Goal: Information Seeking & Learning: Learn about a topic

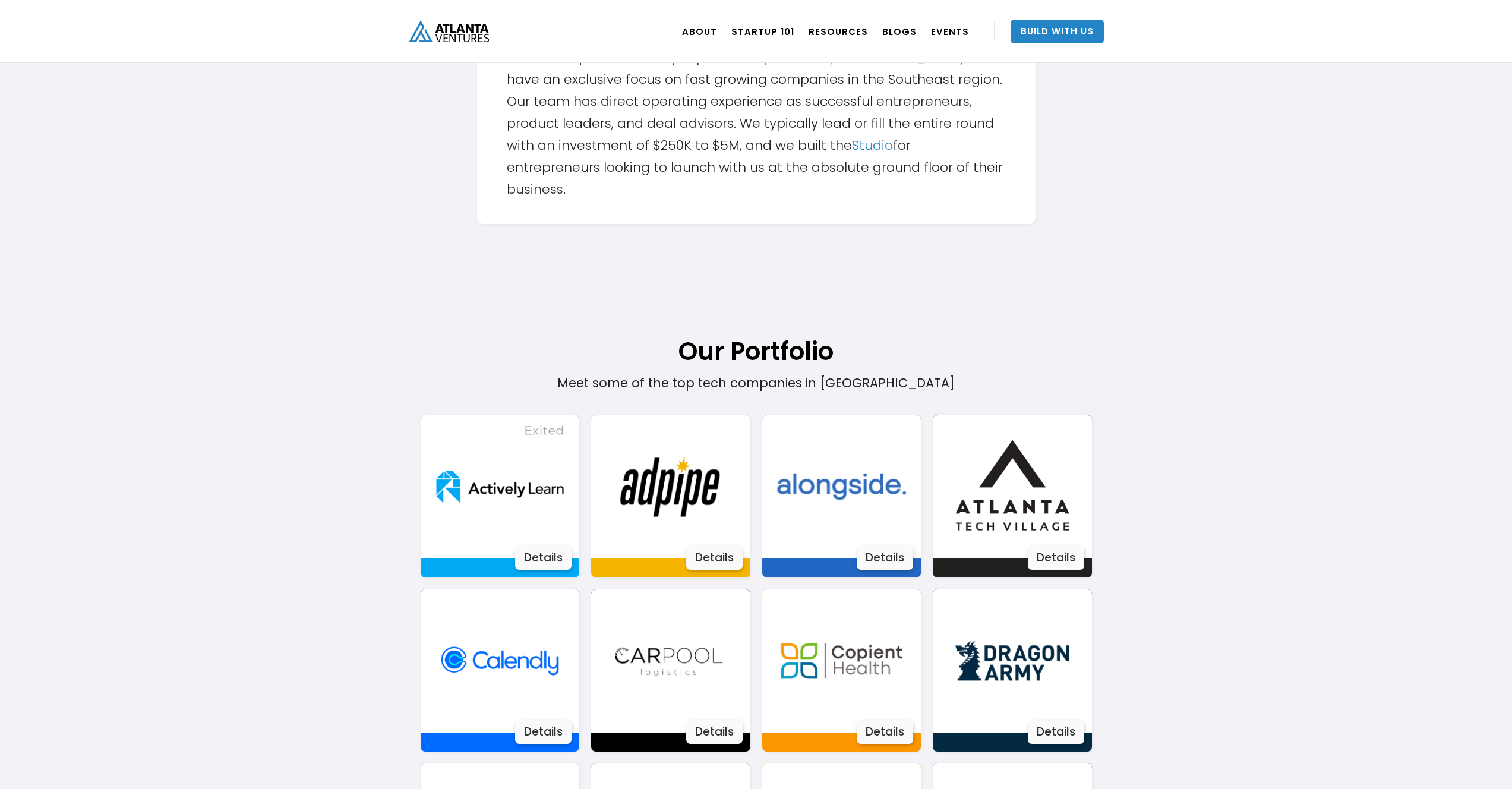
scroll to position [655, 0]
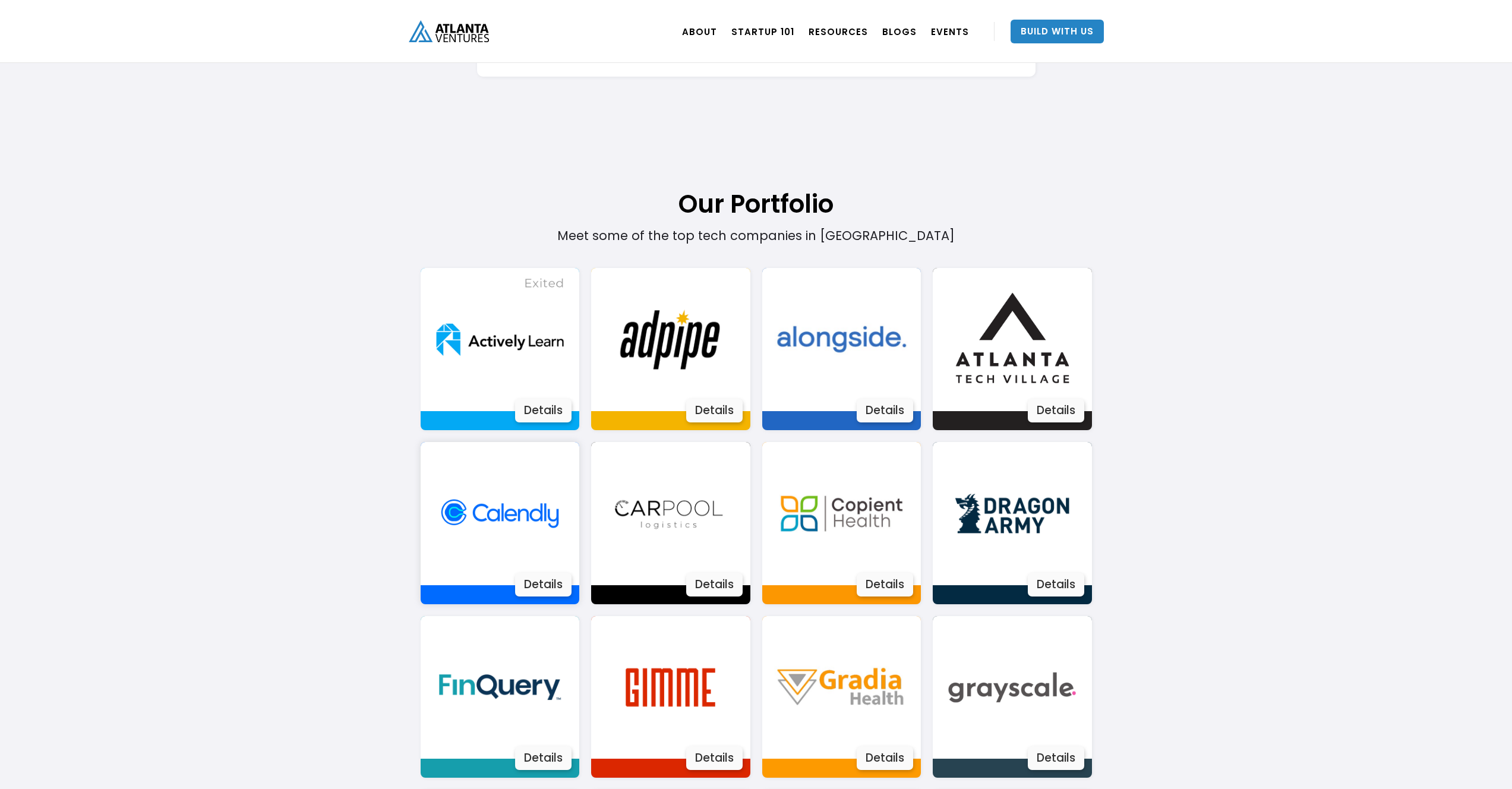
click at [542, 585] on div "Details" at bounding box center [542, 584] width 56 height 24
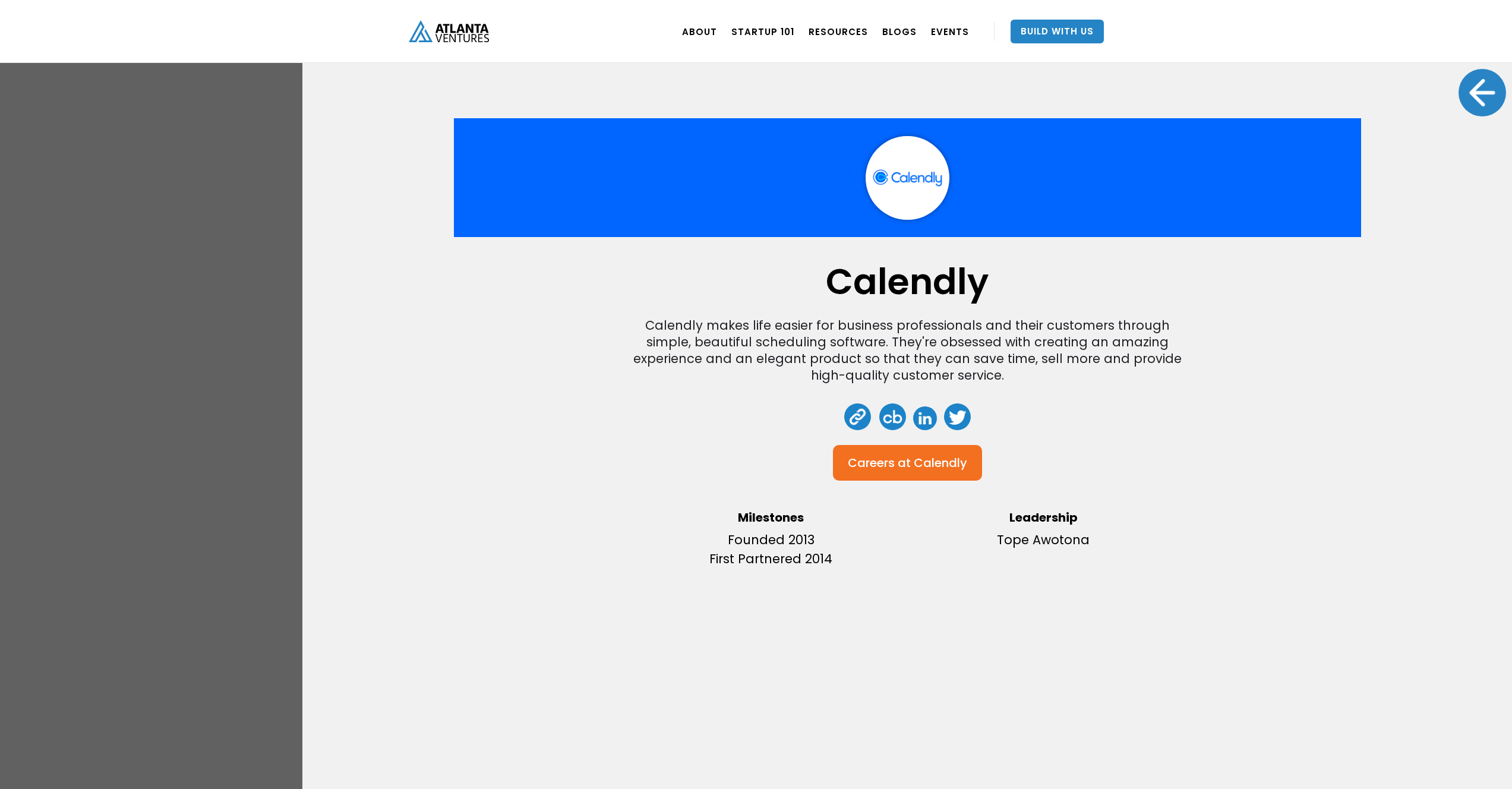
click at [231, 472] on div "Calendly Calendly makes life easier for business professionals and their custom…" at bounding box center [756, 394] width 1512 height 789
click at [250, 476] on div "Calendly Calendly makes life easier for business professionals and their custom…" at bounding box center [756, 394] width 1512 height 789
click at [1458, 94] on div at bounding box center [1482, 92] width 47 height 47
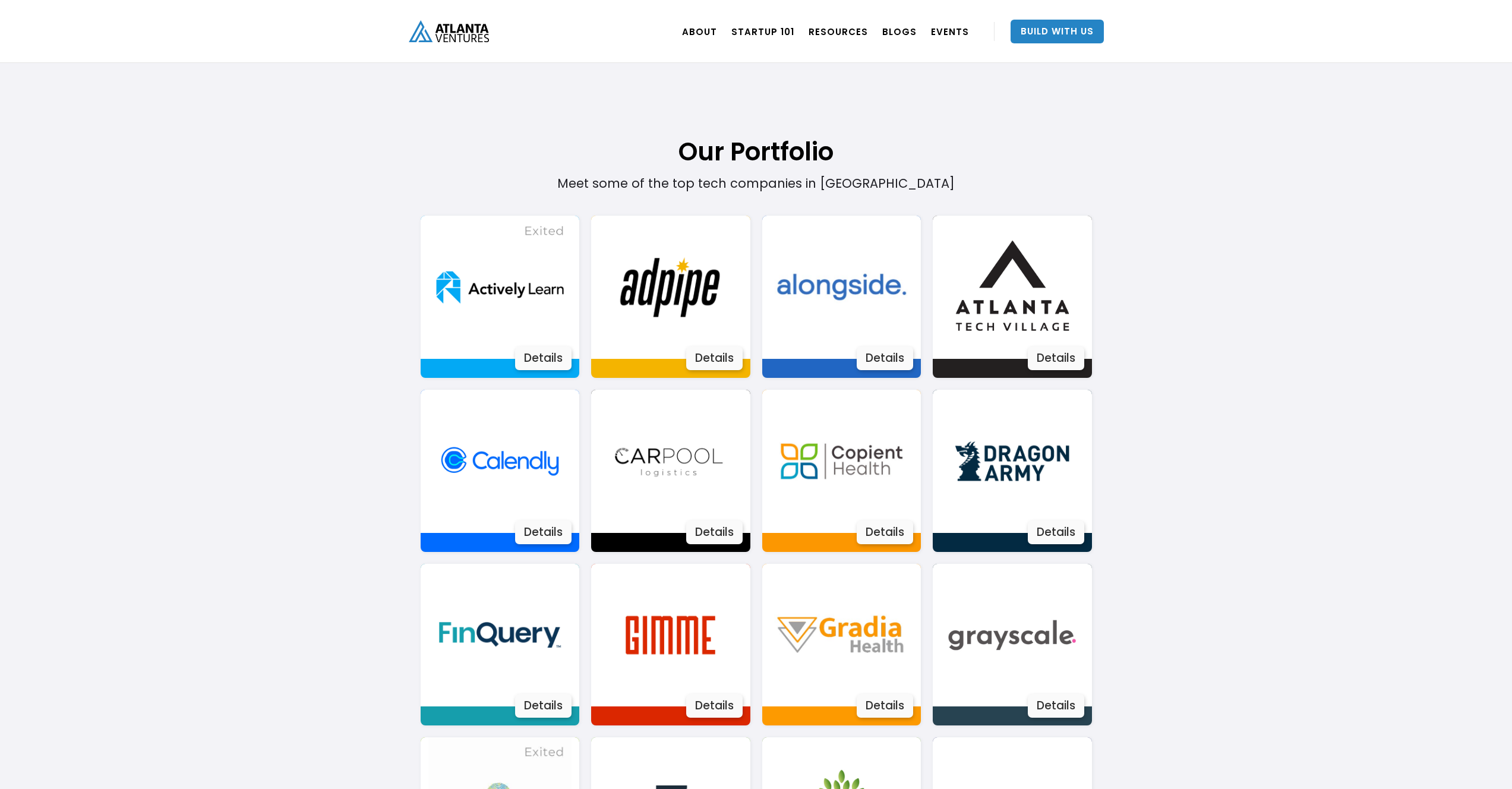
scroll to position [707, 0]
click at [1066, 361] on div "Details" at bounding box center [1055, 357] width 56 height 24
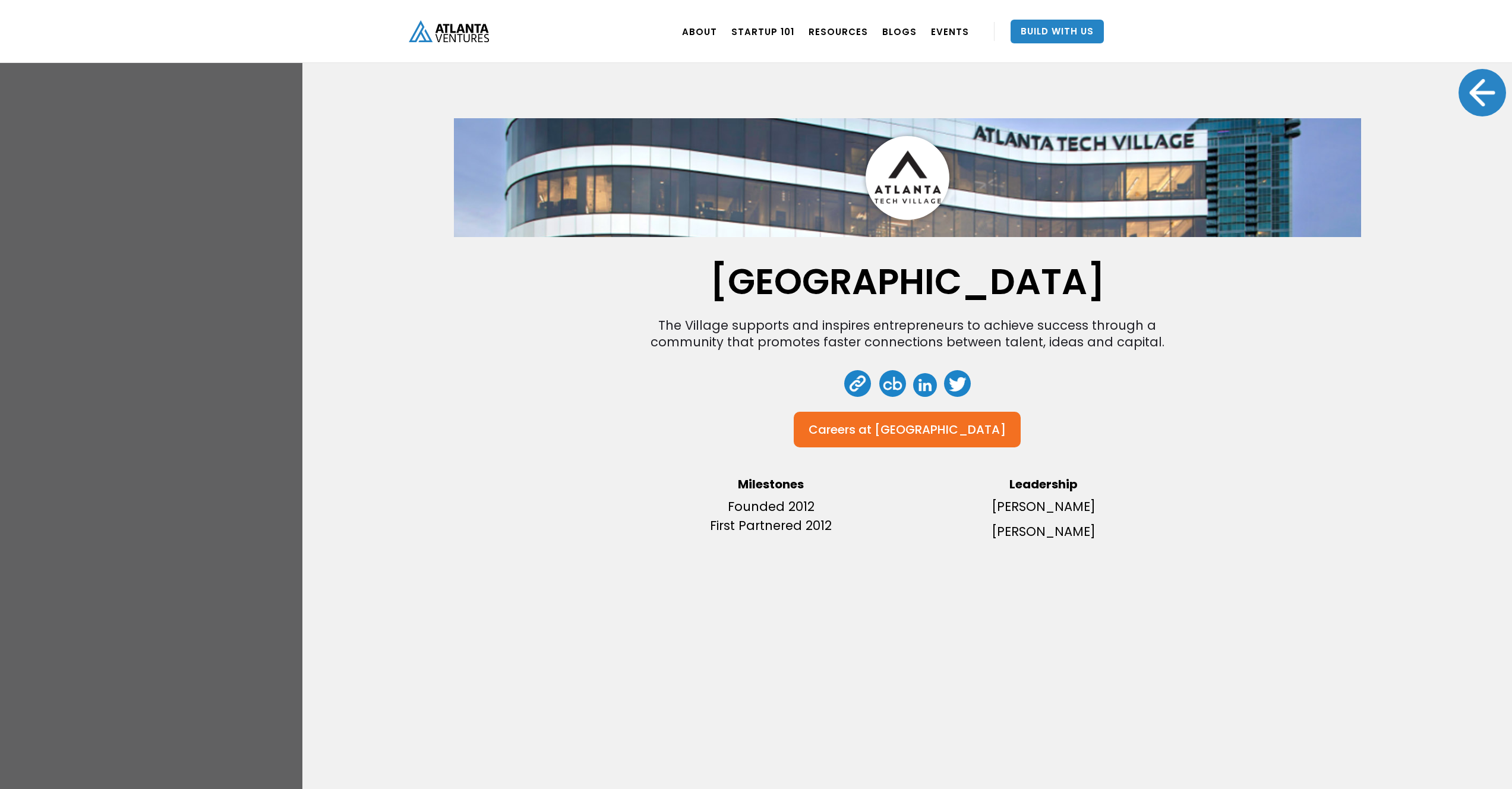
click at [1470, 90] on div at bounding box center [1482, 92] width 47 height 47
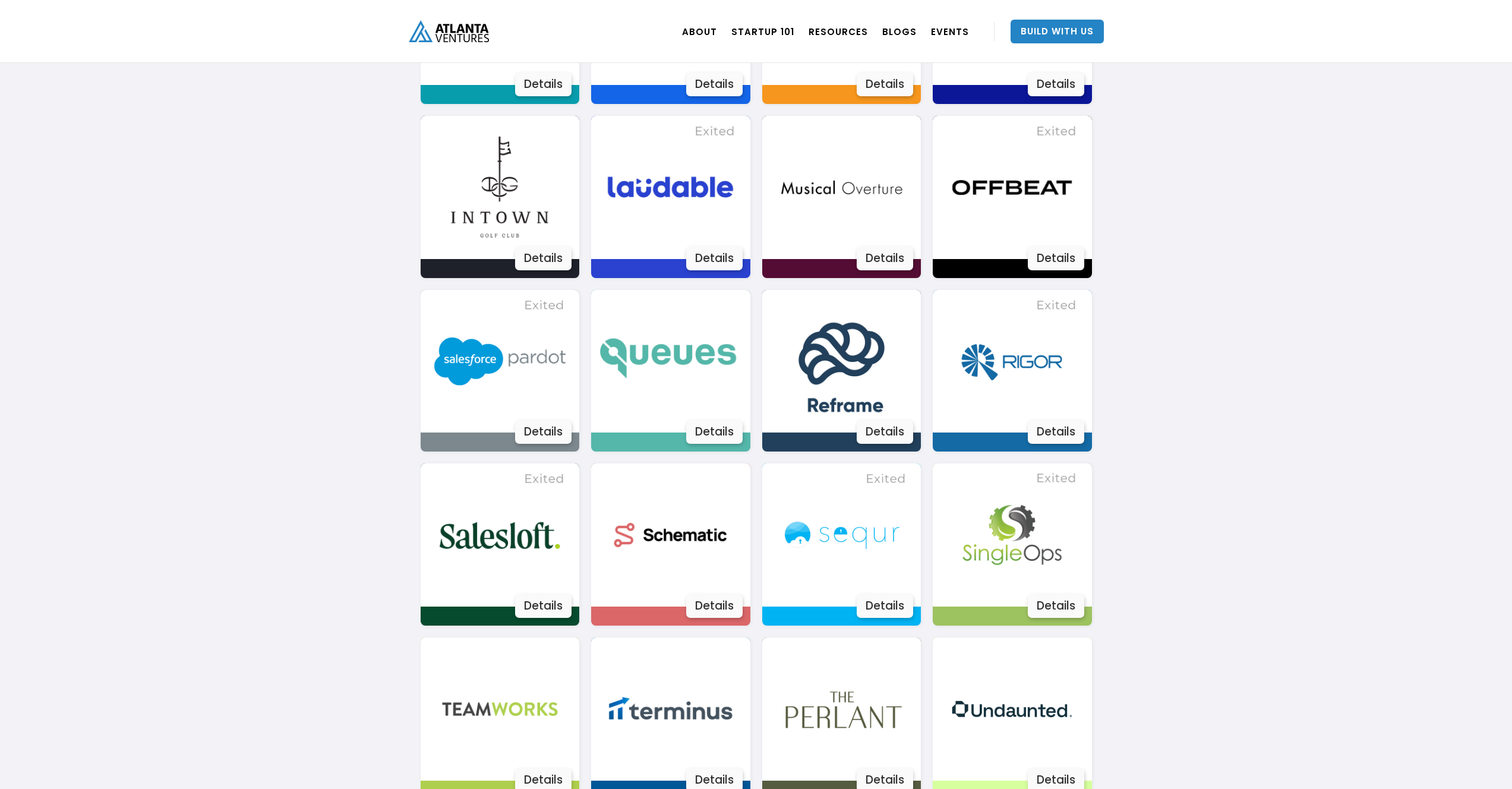
scroll to position [1677, 0]
click at [1063, 438] on div "Details" at bounding box center [1055, 432] width 56 height 24
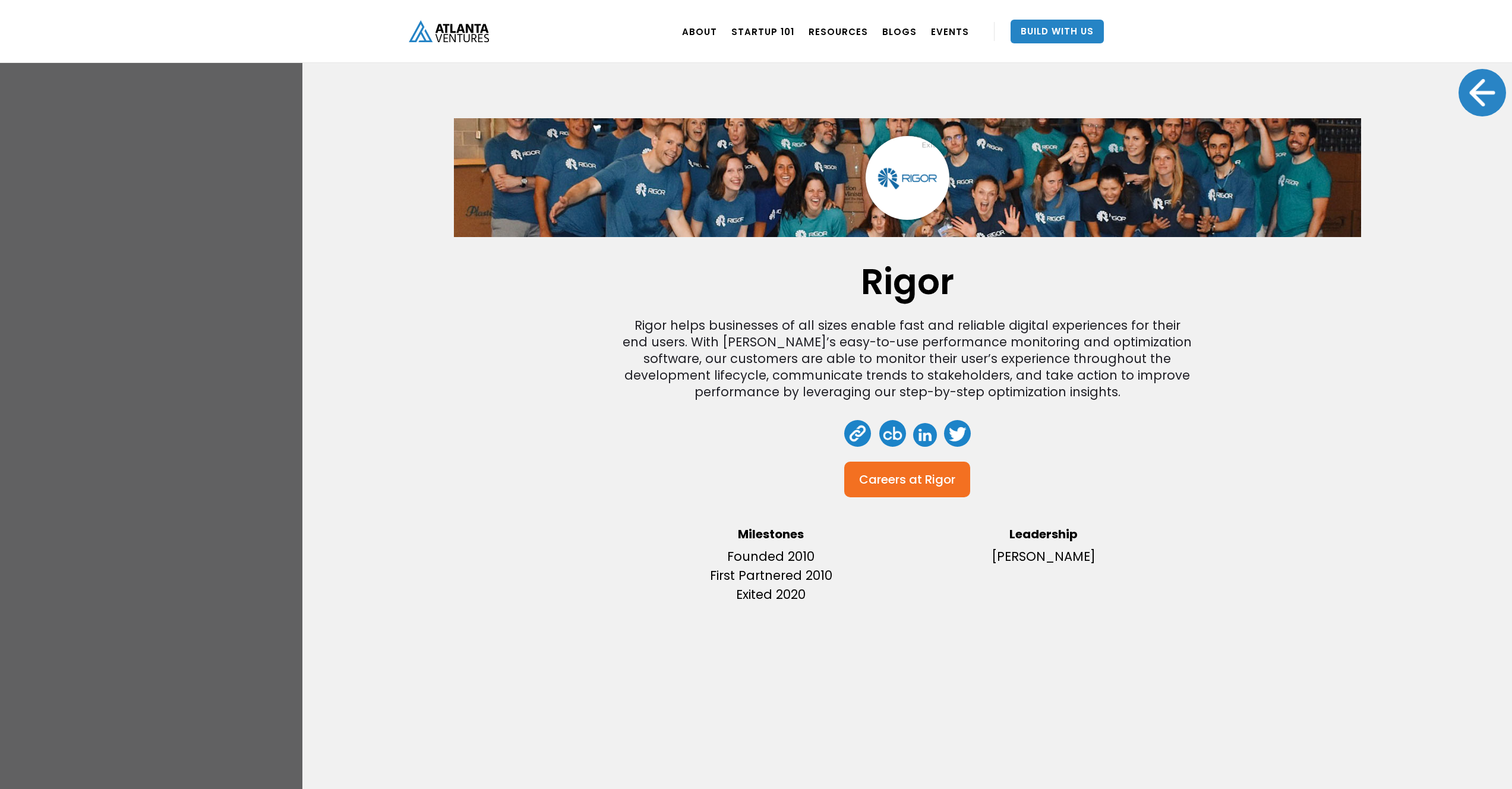
click at [1448, 113] on div "Rigor Rigor helps businesses of all sizes enable fast and reliable digital expe…" at bounding box center [907, 394] width 1209 height 789
click at [1466, 97] on div at bounding box center [1482, 92] width 47 height 47
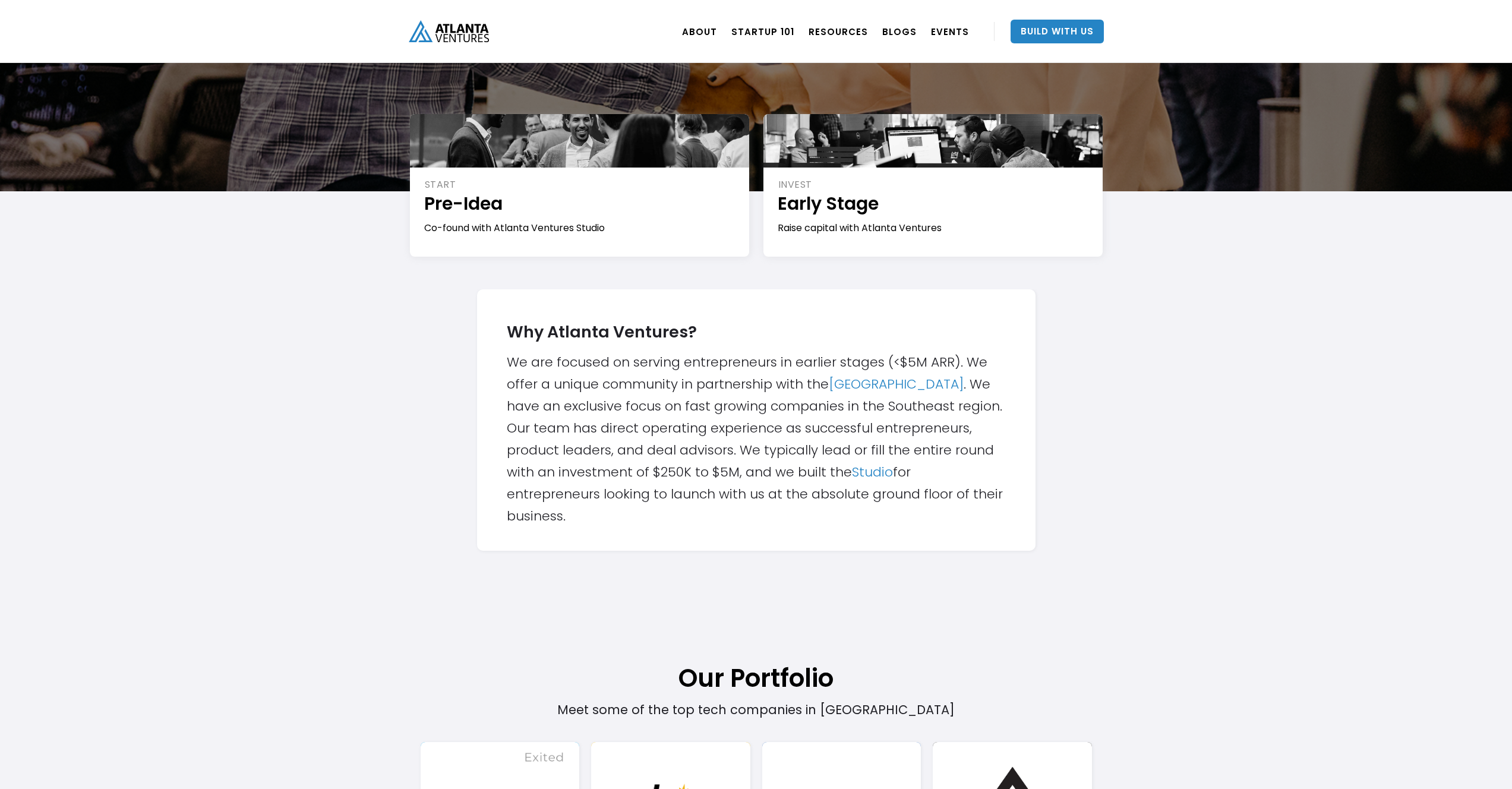
scroll to position [0, 0]
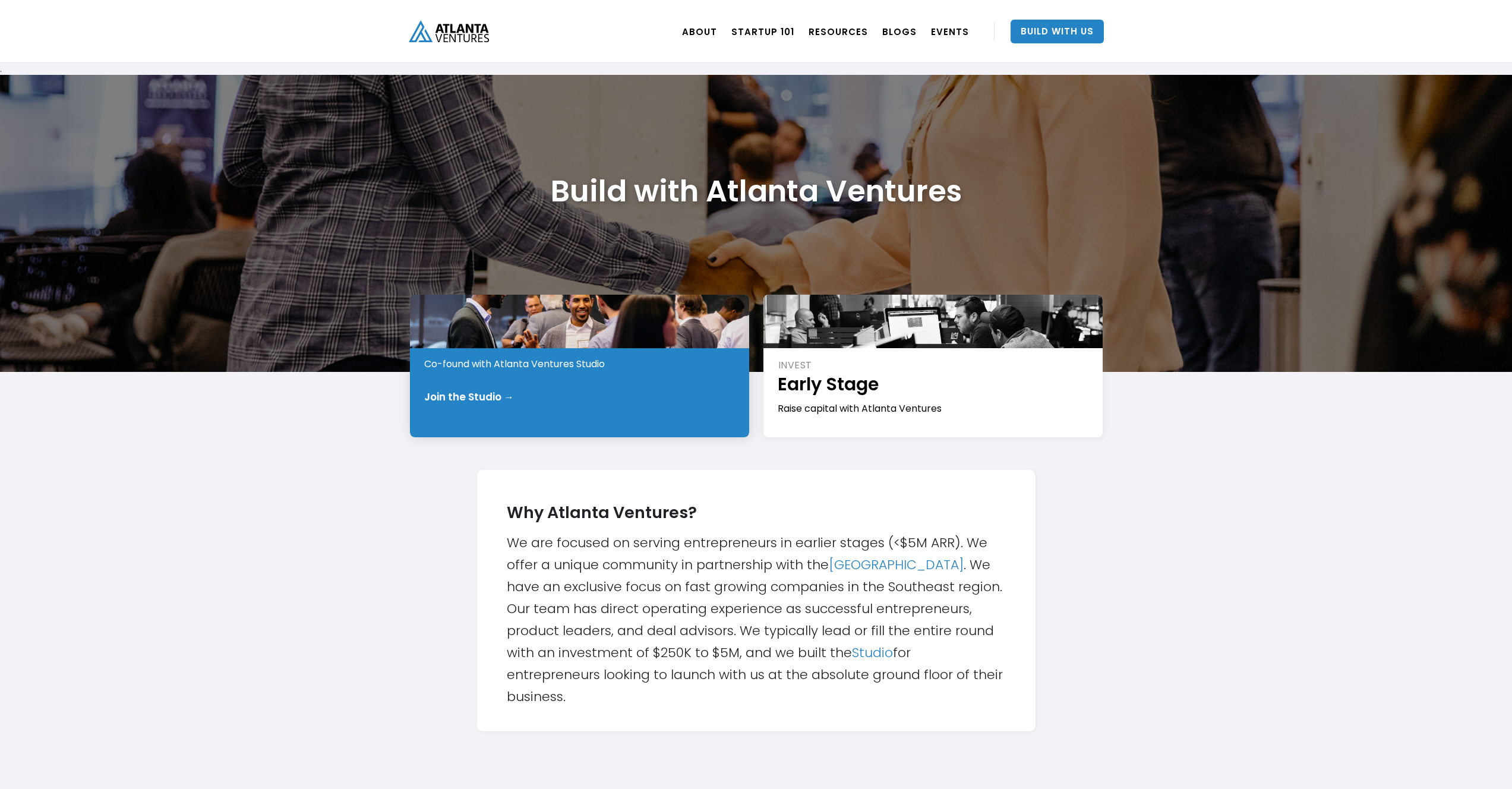
click at [478, 406] on div "START Pre-Idea Co-found with Atlanta Ventures Studio Join the Studio →" at bounding box center [580, 366] width 339 height 143
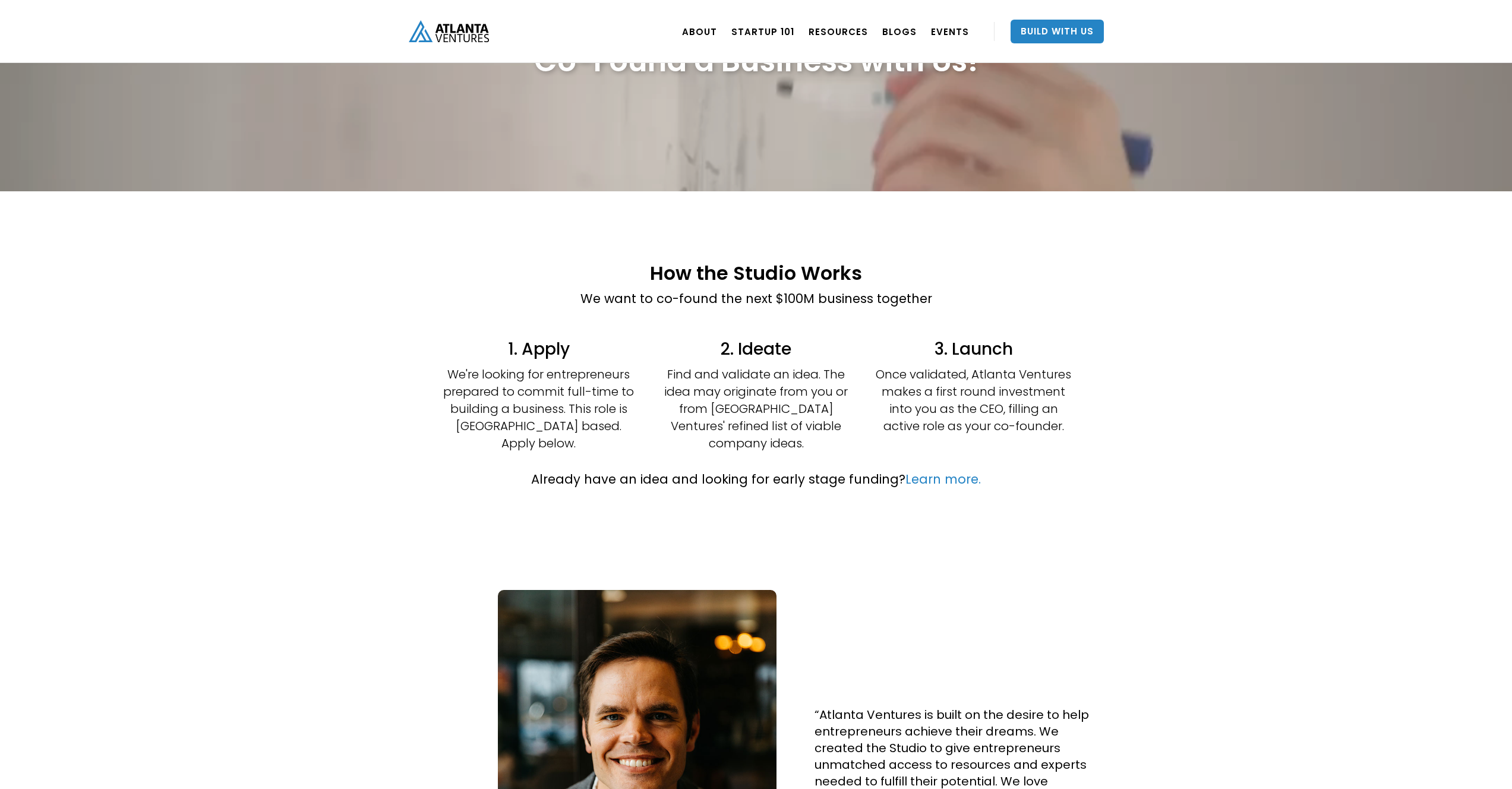
scroll to position [122, 0]
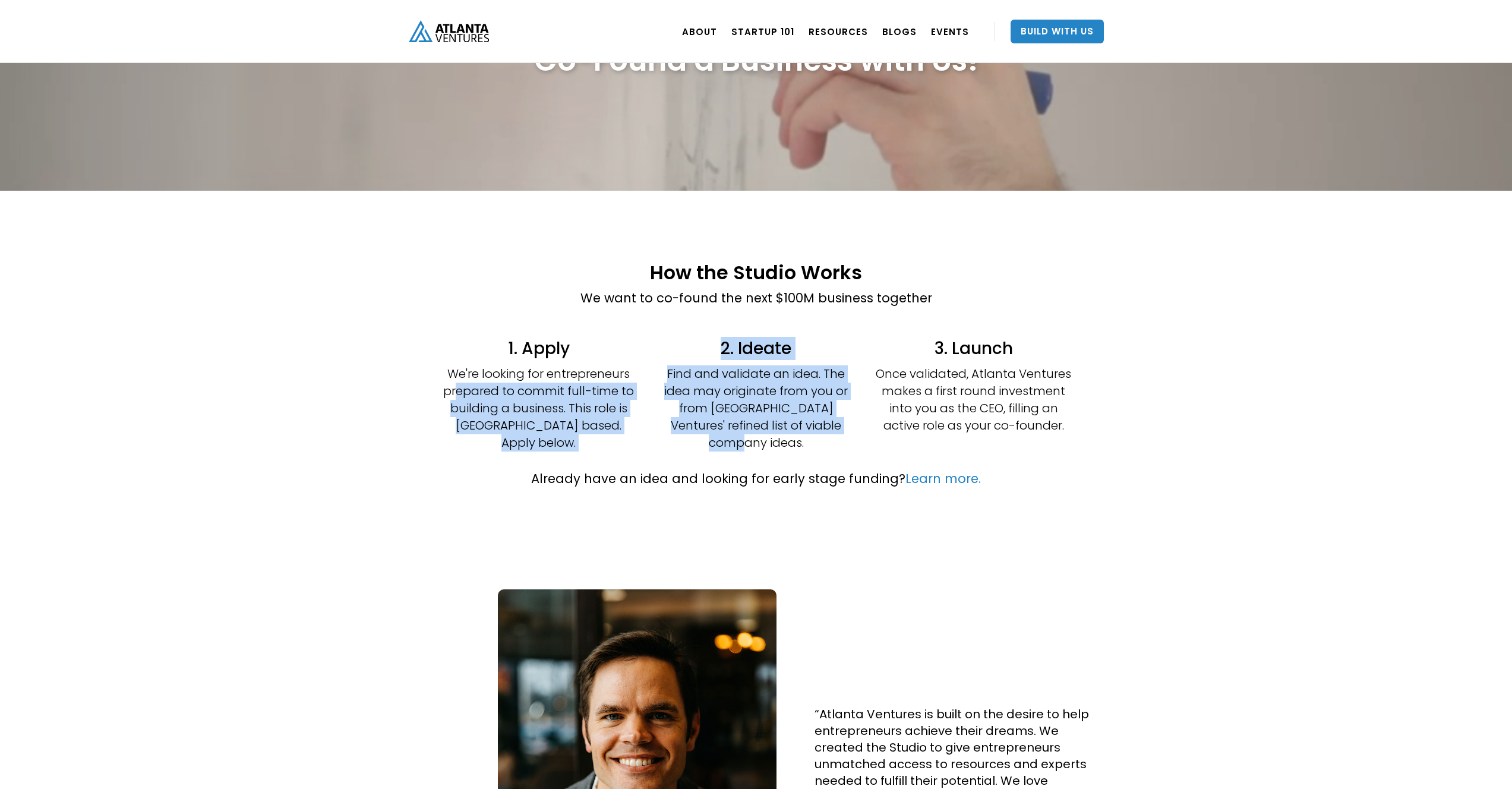
drag, startPoint x: 460, startPoint y: 392, endPoint x: 659, endPoint y: 436, distance: 203.8
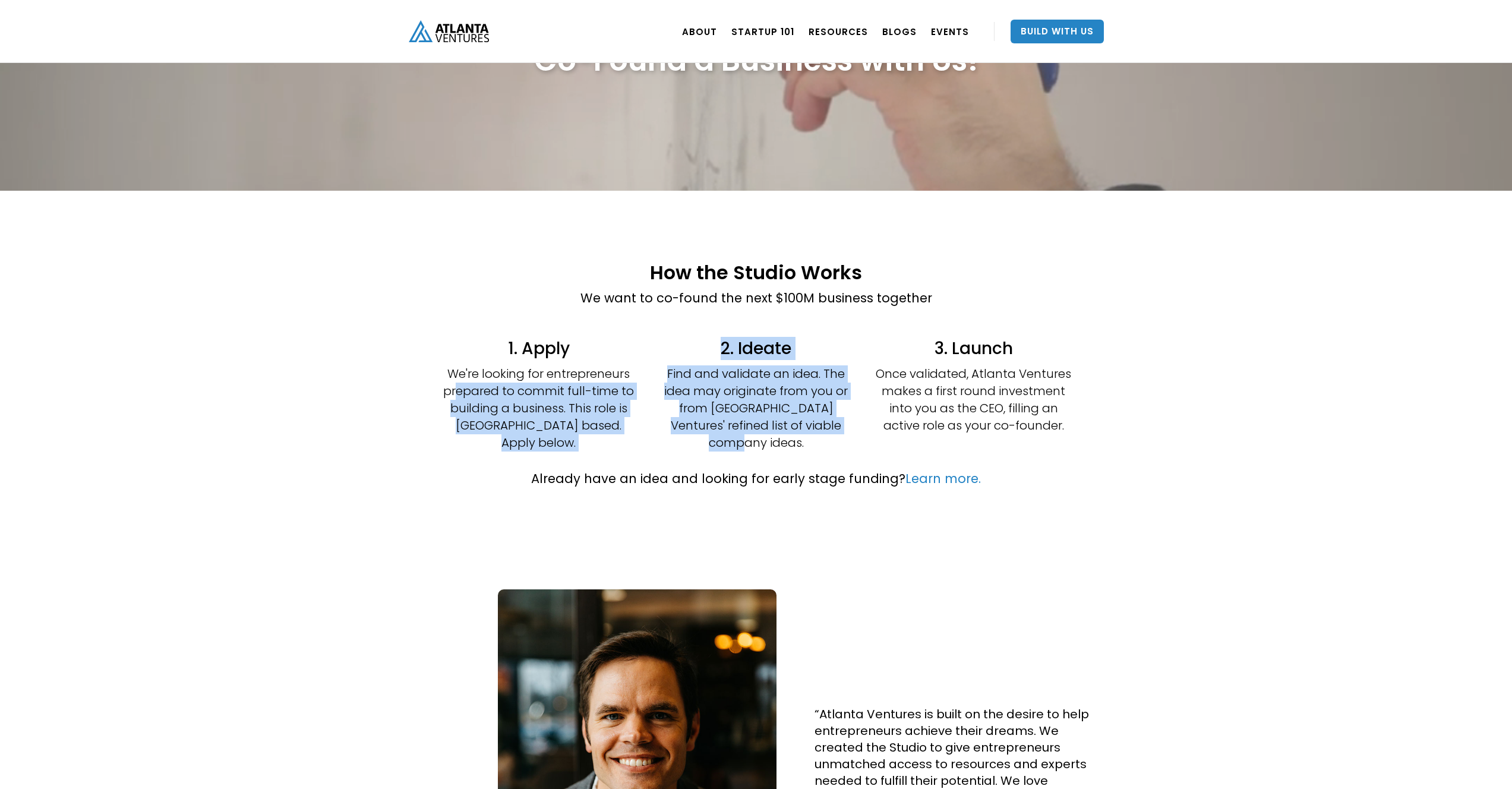
click at [659, 436] on div "1. Apply We're looking for entrepreneurs prepared to commit full-time to buildi…" at bounding box center [756, 394] width 713 height 126
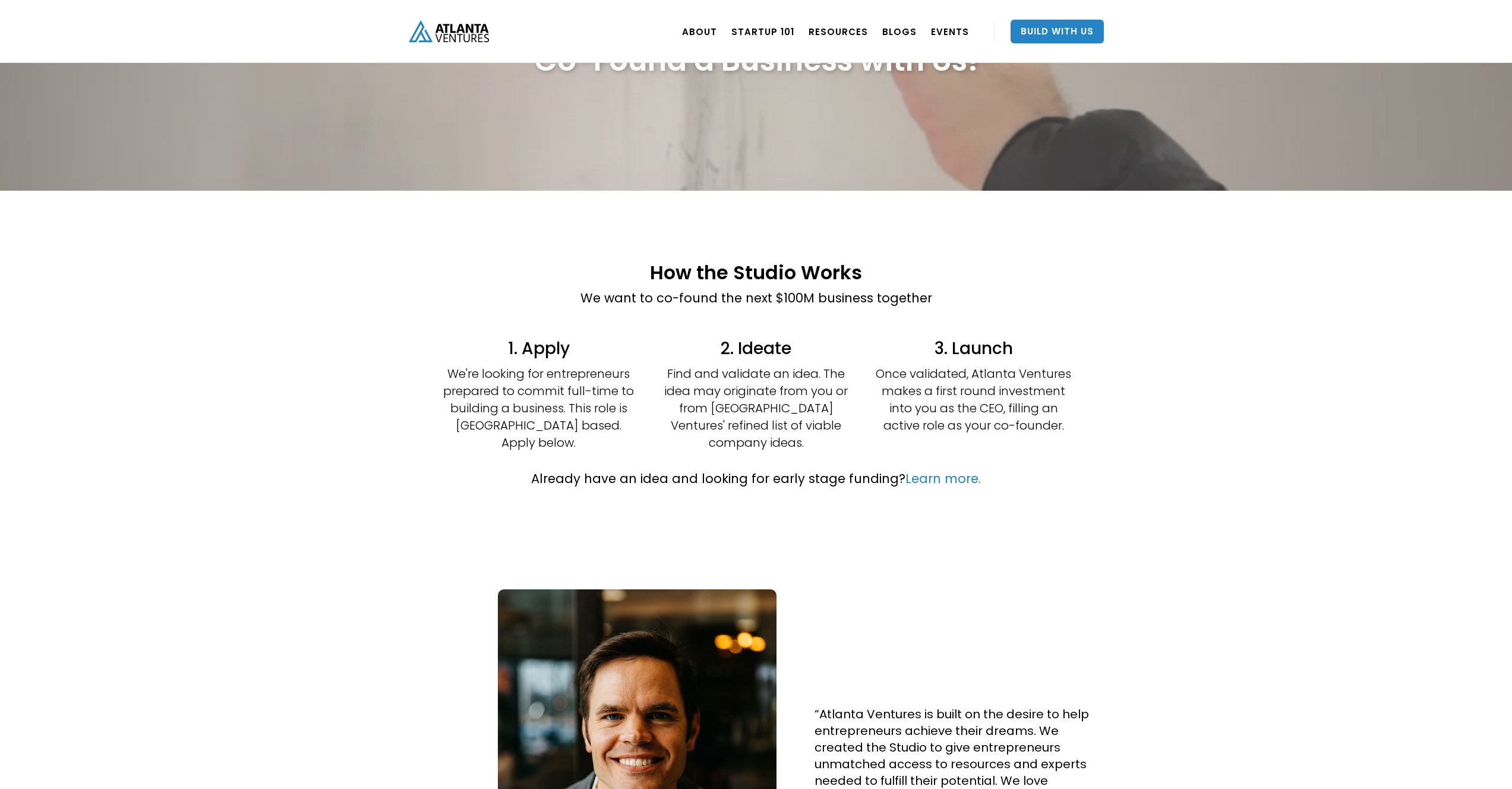
click at [685, 436] on div "2. Ideate Find and validate an idea. The idea may originate from you or from At…" at bounding box center [756, 398] width 196 height 117
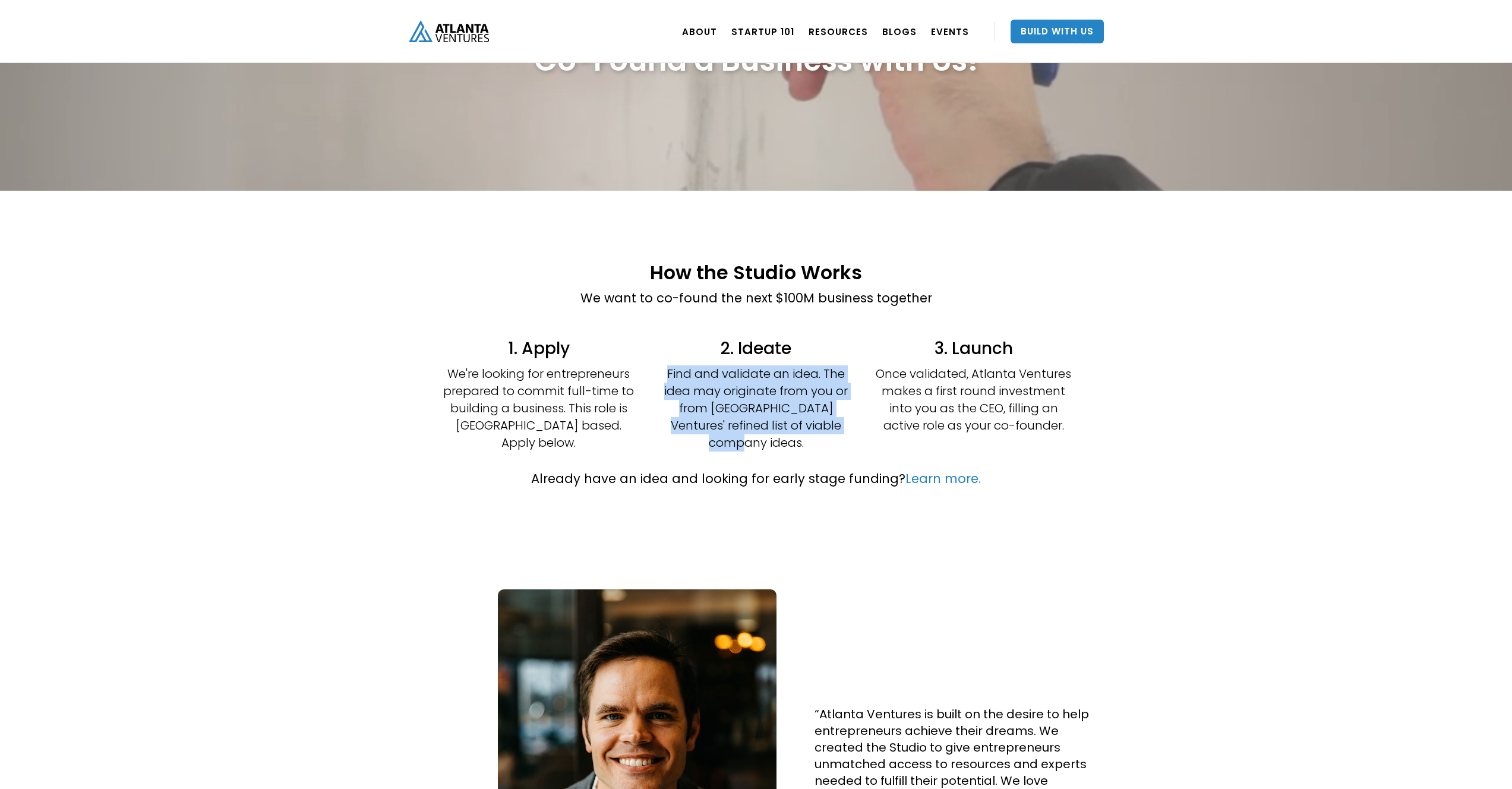
drag, startPoint x: 665, startPoint y: 375, endPoint x: 846, endPoint y: 426, distance: 188.0
click at [846, 426] on p "Find and validate an idea. The idea may originate from you or from Atlanta Vent…" at bounding box center [756, 409] width 196 height 86
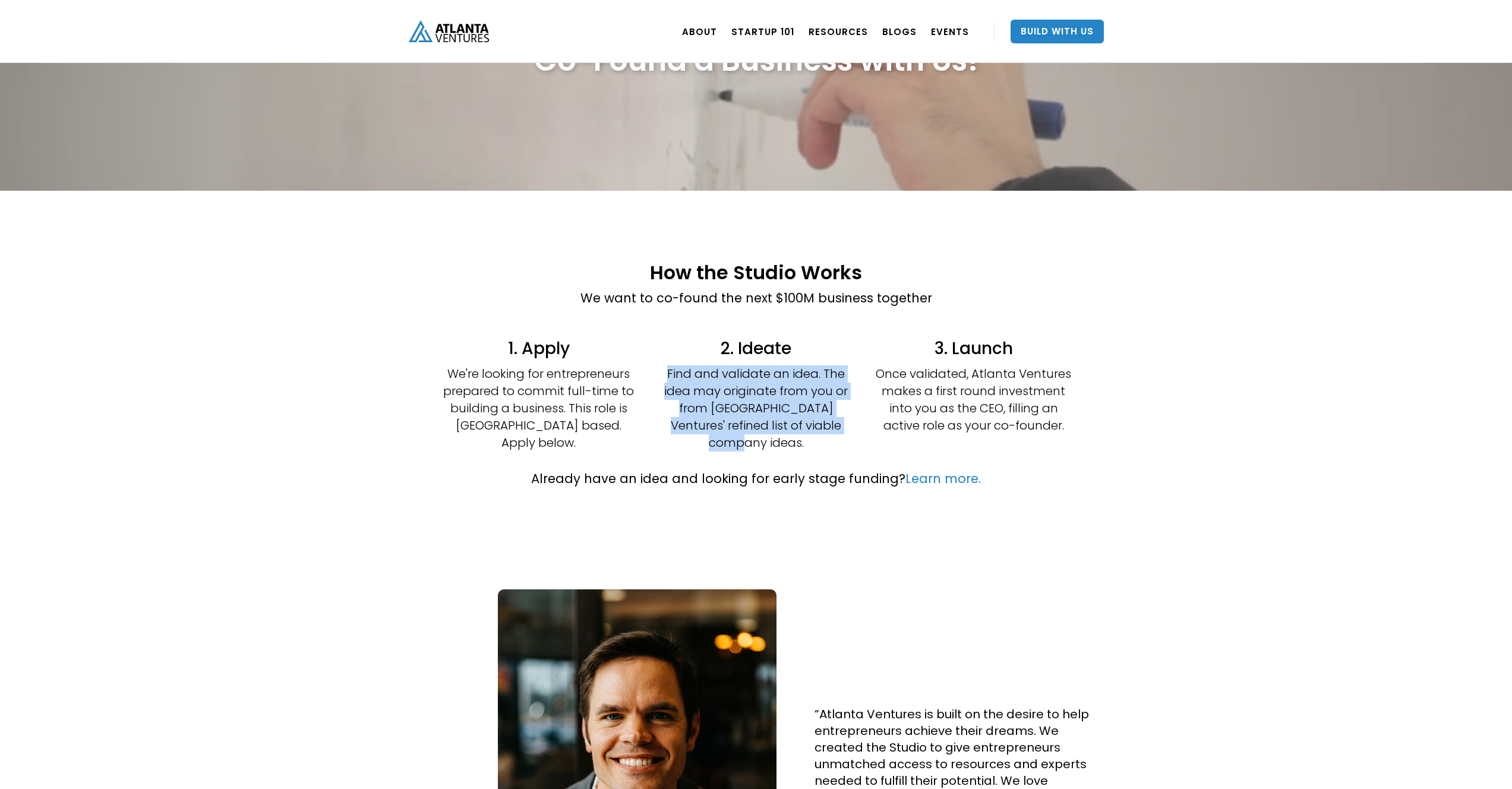
click at [850, 427] on p "Find and validate an idea. The idea may originate from you or from Atlanta Vent…" at bounding box center [756, 409] width 196 height 86
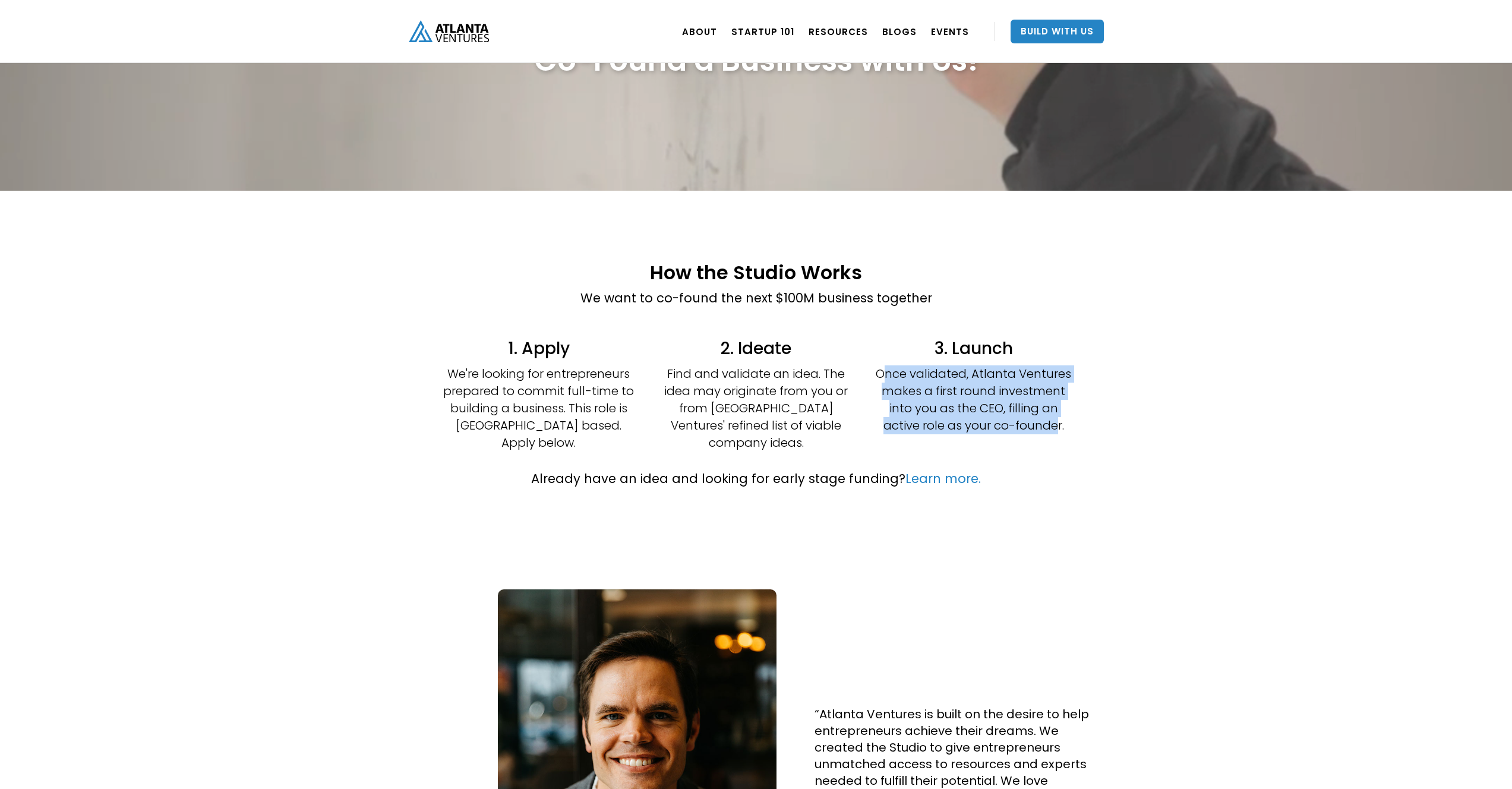
drag, startPoint x: 884, startPoint y: 371, endPoint x: 1055, endPoint y: 431, distance: 181.2
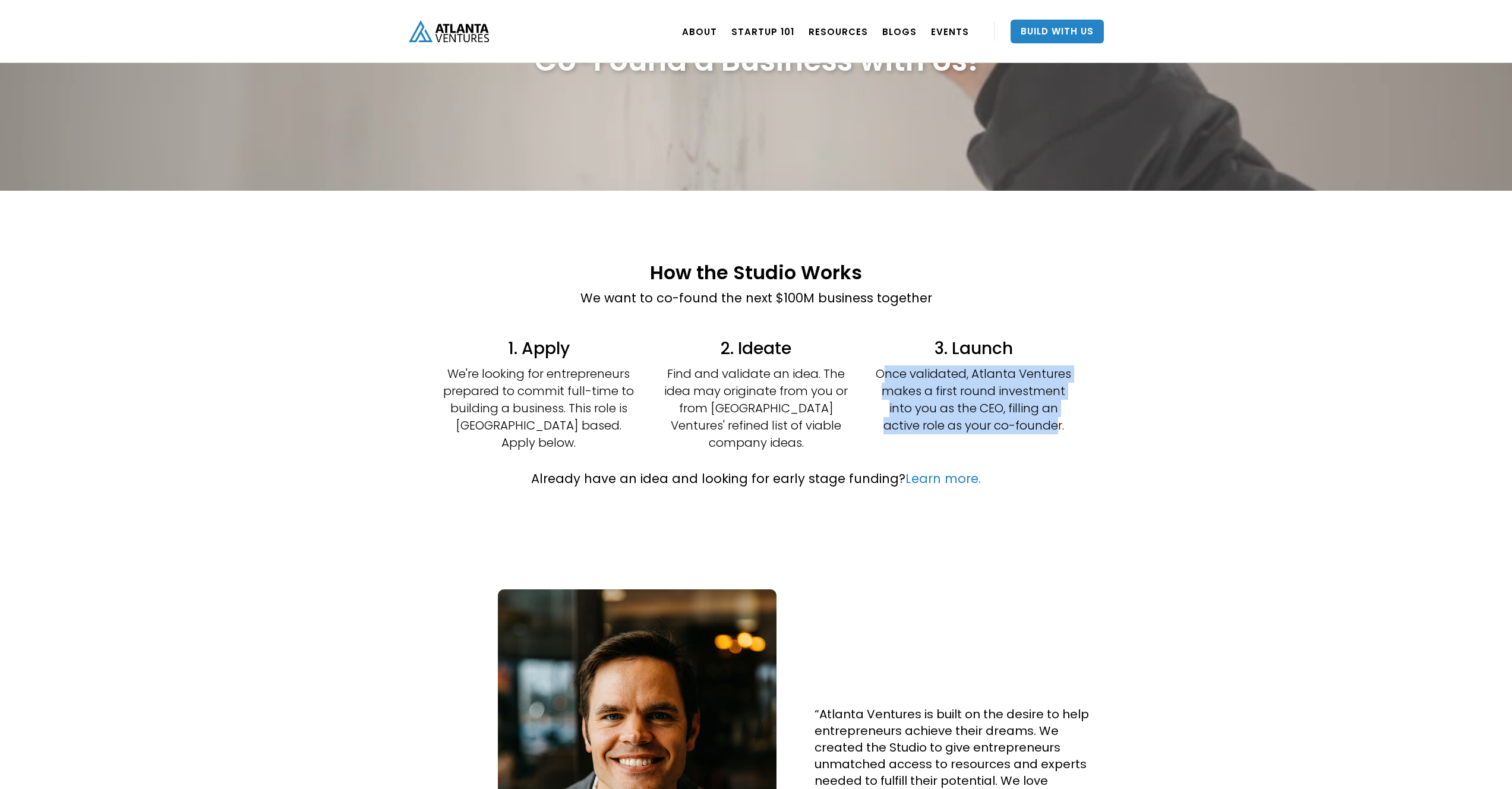
click at [1057, 424] on p "Once validated, Atlanta Ventures makes a first round investment into you as the…" at bounding box center [974, 400] width 196 height 69
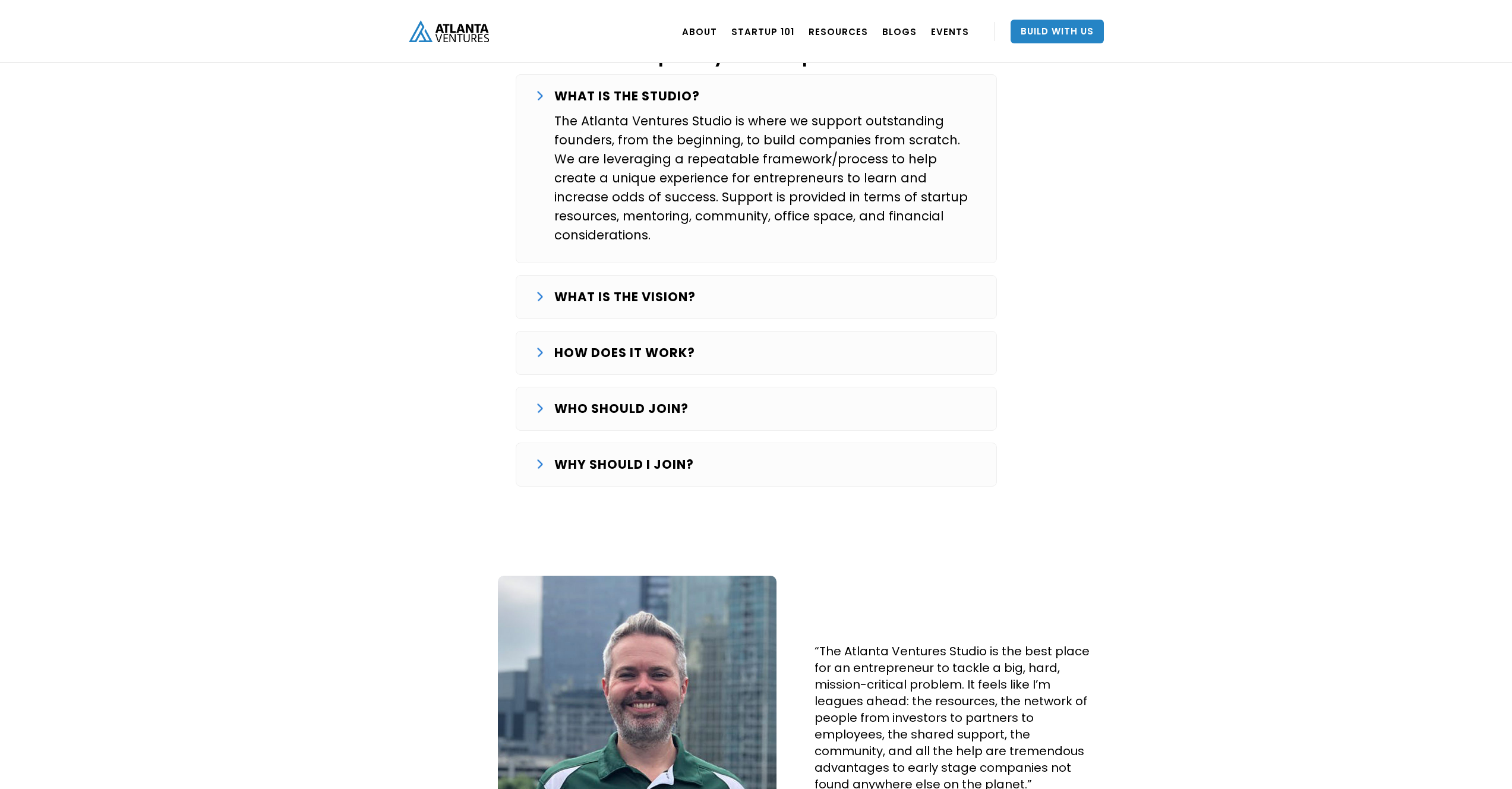
scroll to position [2015, 0]
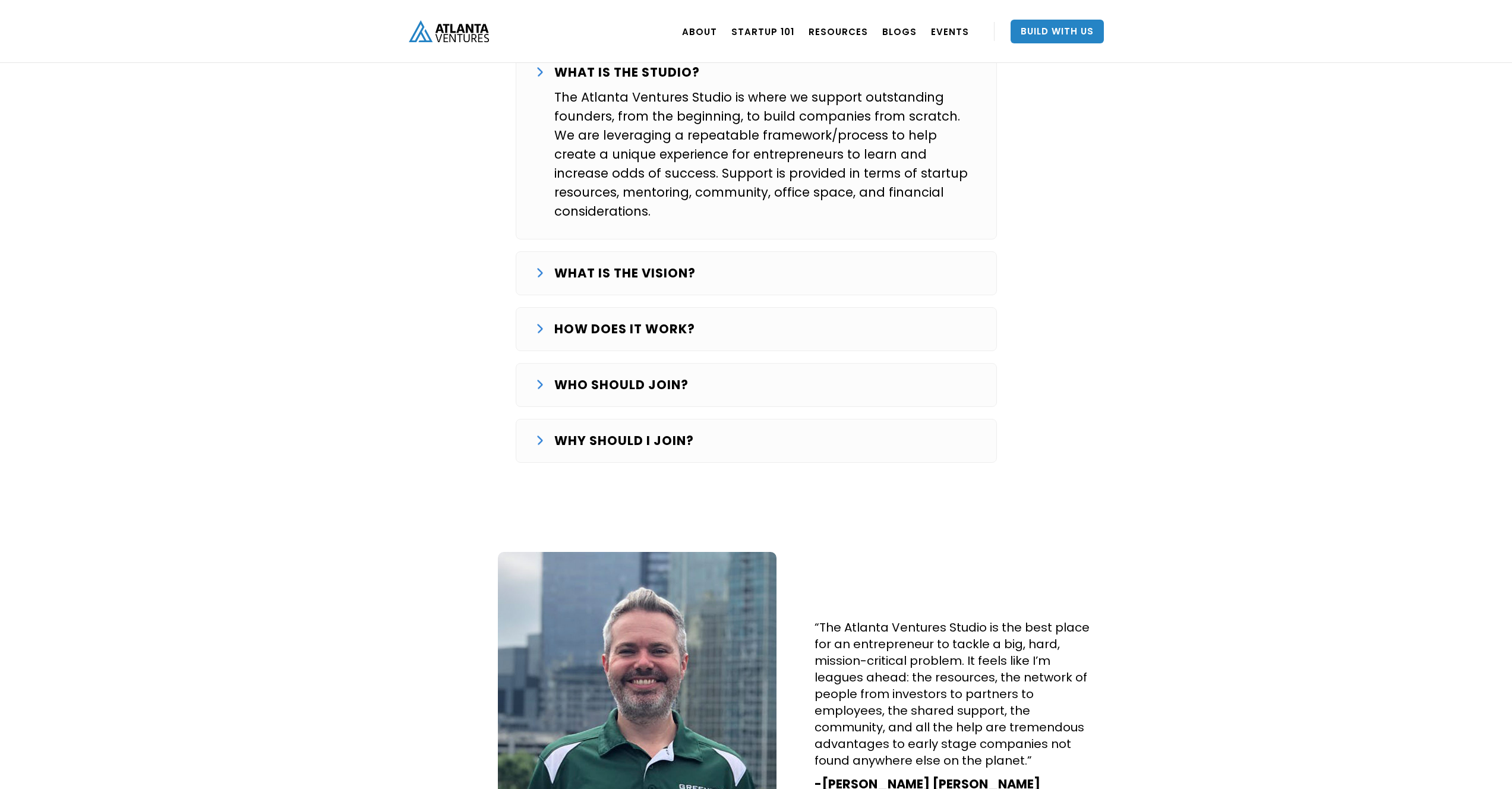
click at [535, 375] on div "WHO SHOULD JOIN?" at bounding box center [756, 384] width 442 height 19
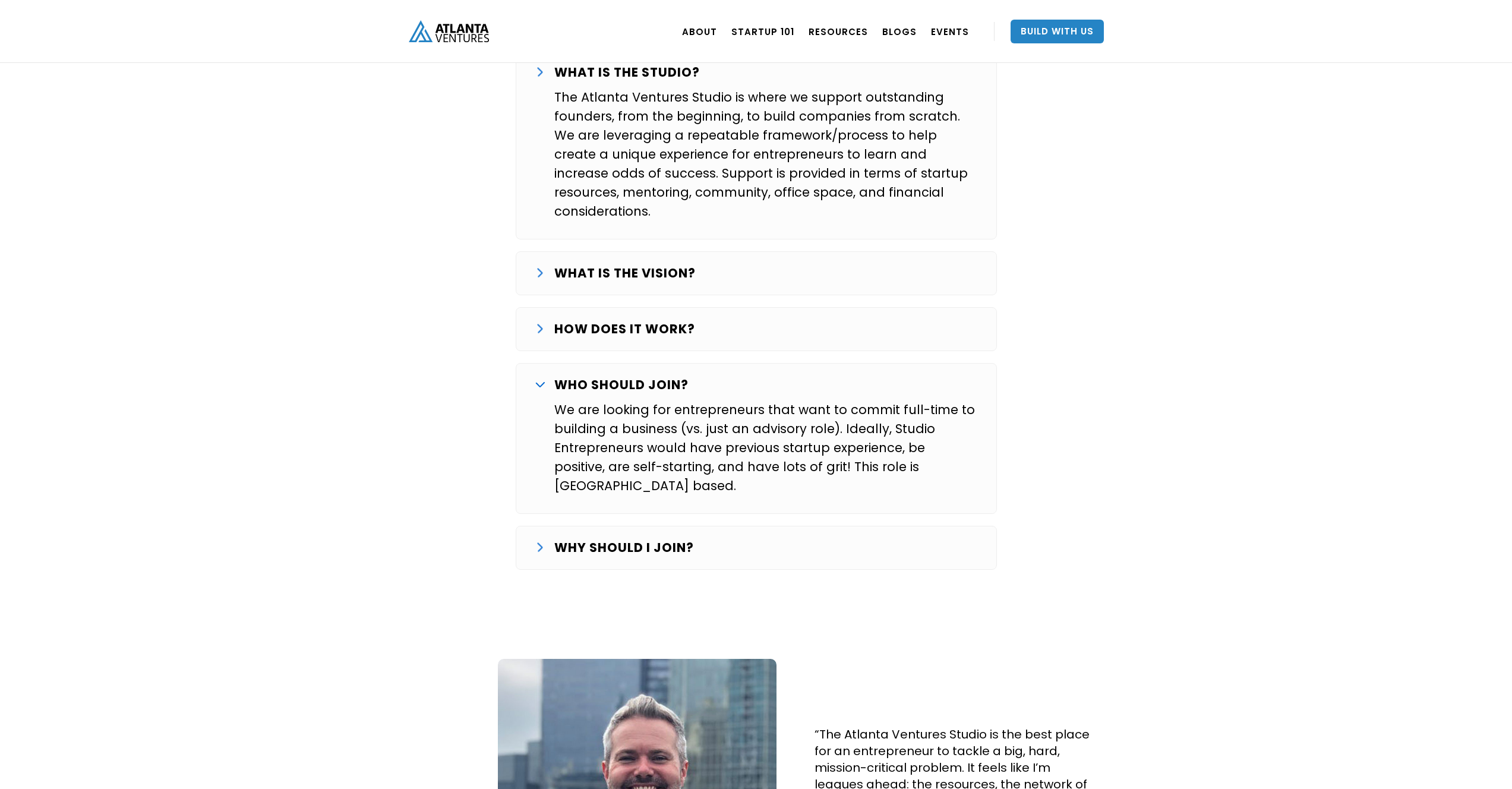
click at [535, 375] on div "WHO SHOULD JOIN?" at bounding box center [756, 384] width 442 height 19
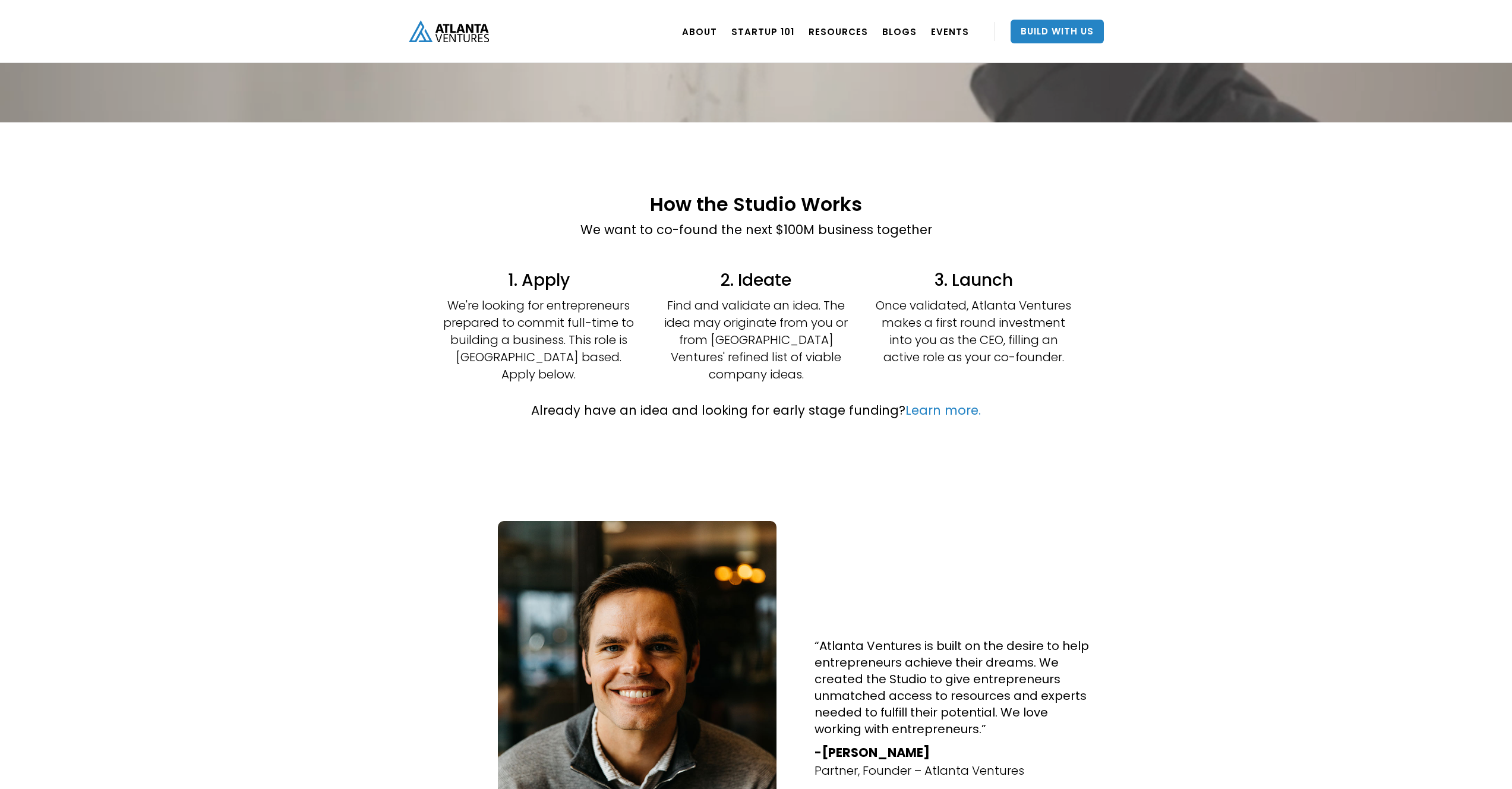
scroll to position [189, 0]
click at [934, 402] on link "Learn more." at bounding box center [943, 410] width 75 height 17
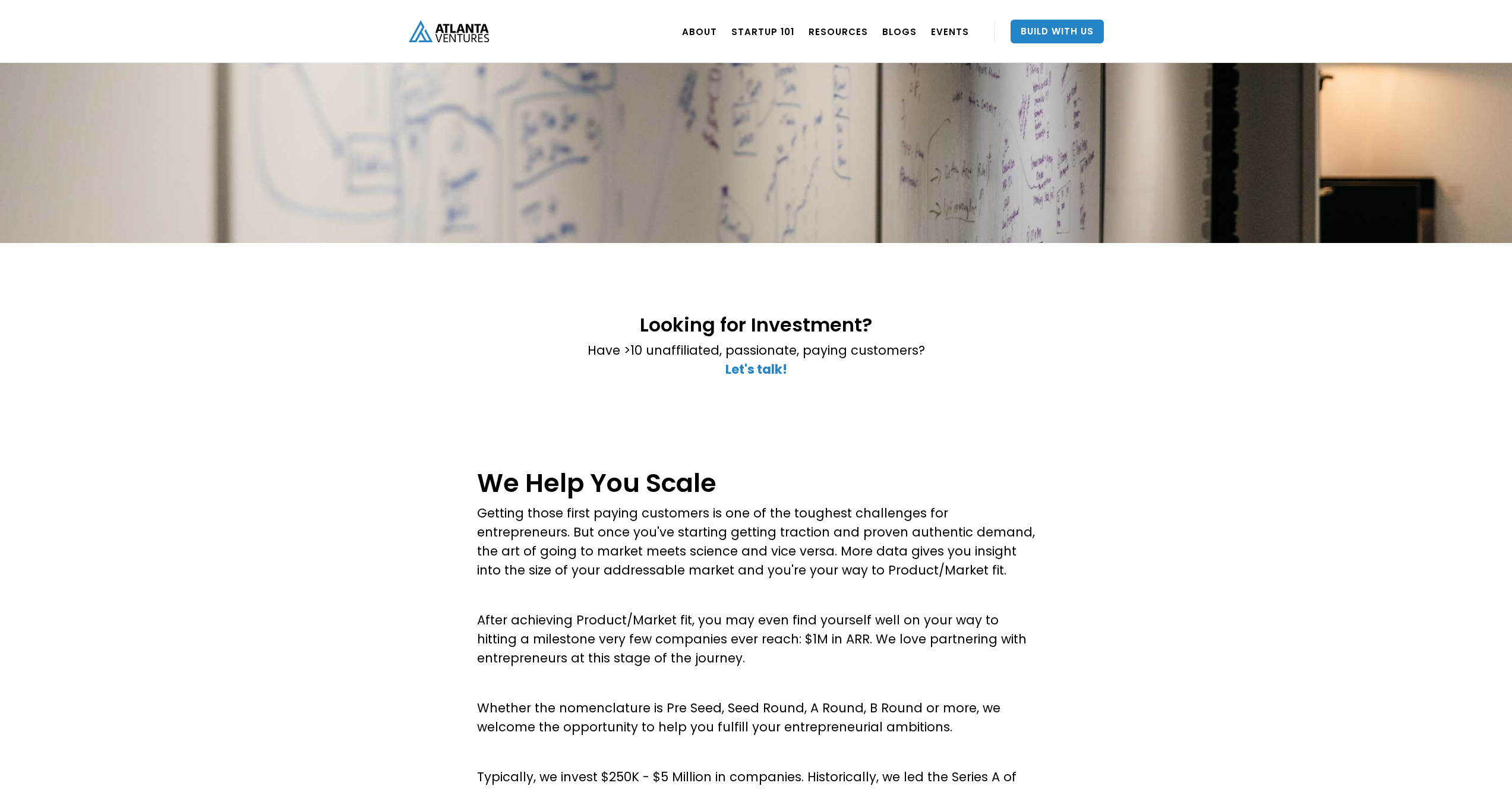
scroll to position [69, 0]
click at [749, 366] on strong "Let's talk!" at bounding box center [756, 370] width 62 height 17
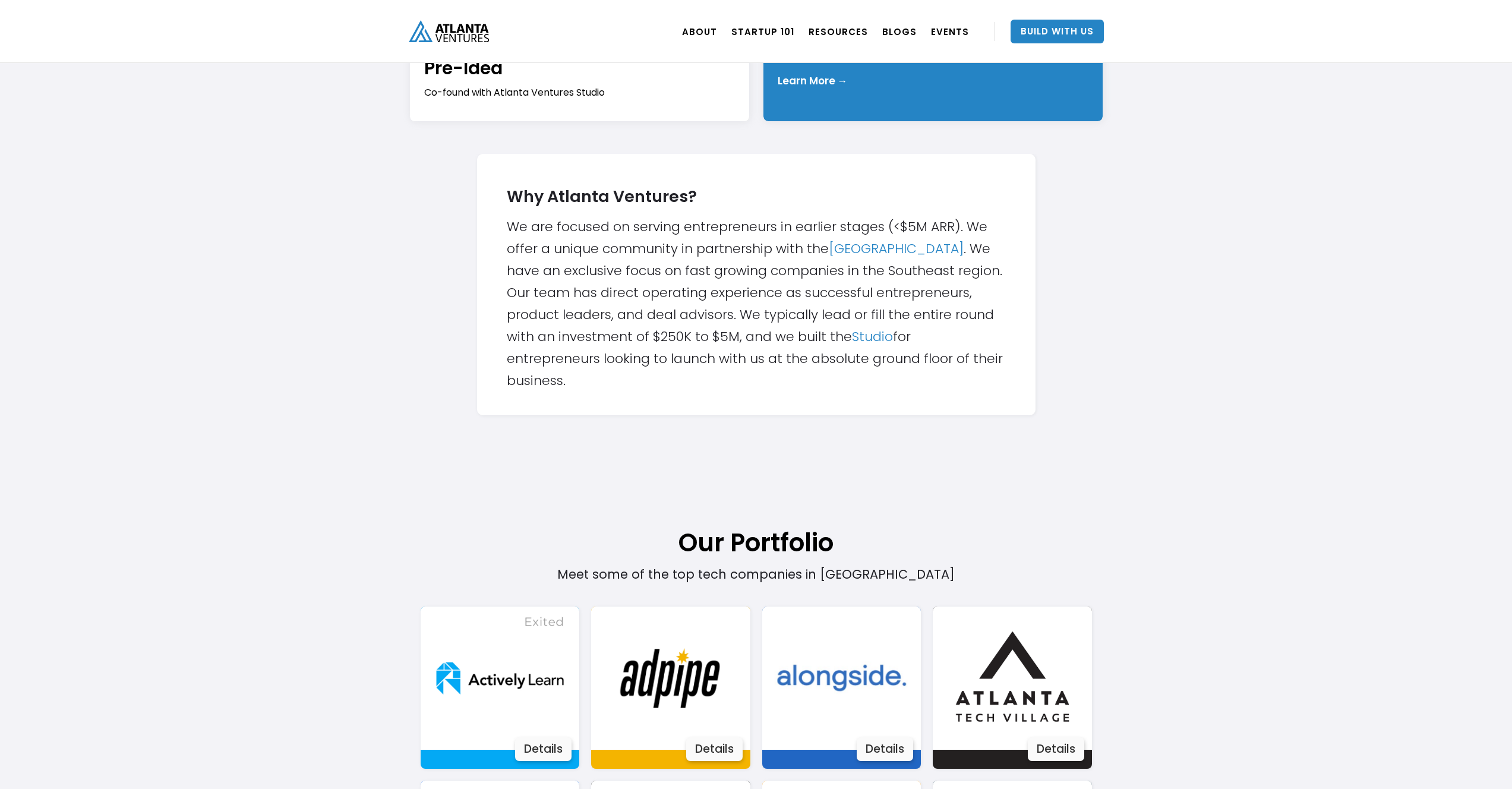
scroll to position [318, 0]
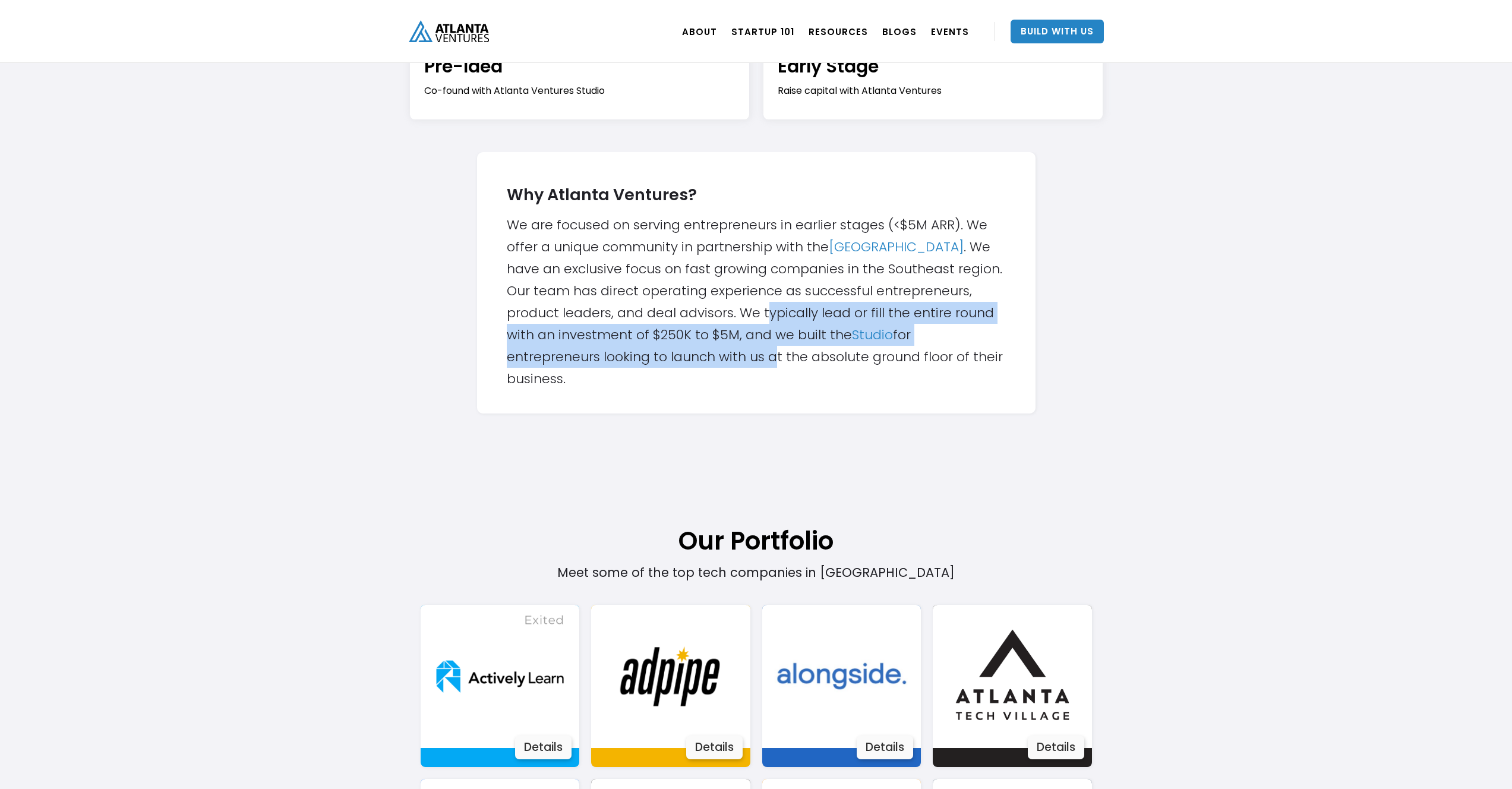
drag, startPoint x: 767, startPoint y: 314, endPoint x: 764, endPoint y: 360, distance: 46.1
click at [764, 360] on div "Why Atlanta Ventures? We are focused on serving entrepreneurs in earlier stages…" at bounding box center [756, 283] width 499 height 214
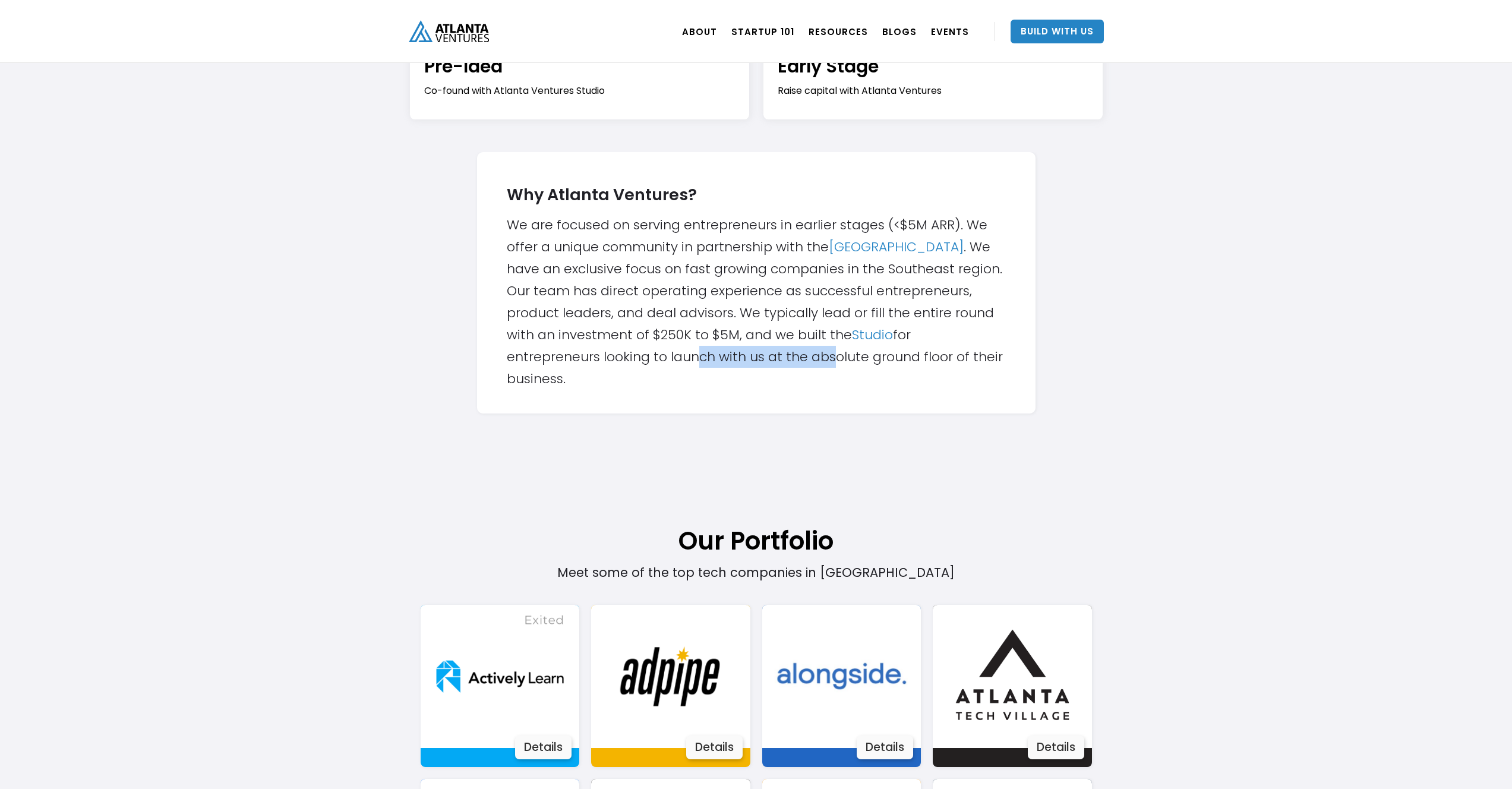
drag, startPoint x: 688, startPoint y: 356, endPoint x: 832, endPoint y: 357, distance: 144.0
click at [828, 358] on div "Why Atlanta Ventures? We are focused on serving entrepreneurs in earlier stages…" at bounding box center [756, 283] width 499 height 214
click at [863, 335] on link "Studio" at bounding box center [872, 335] width 41 height 19
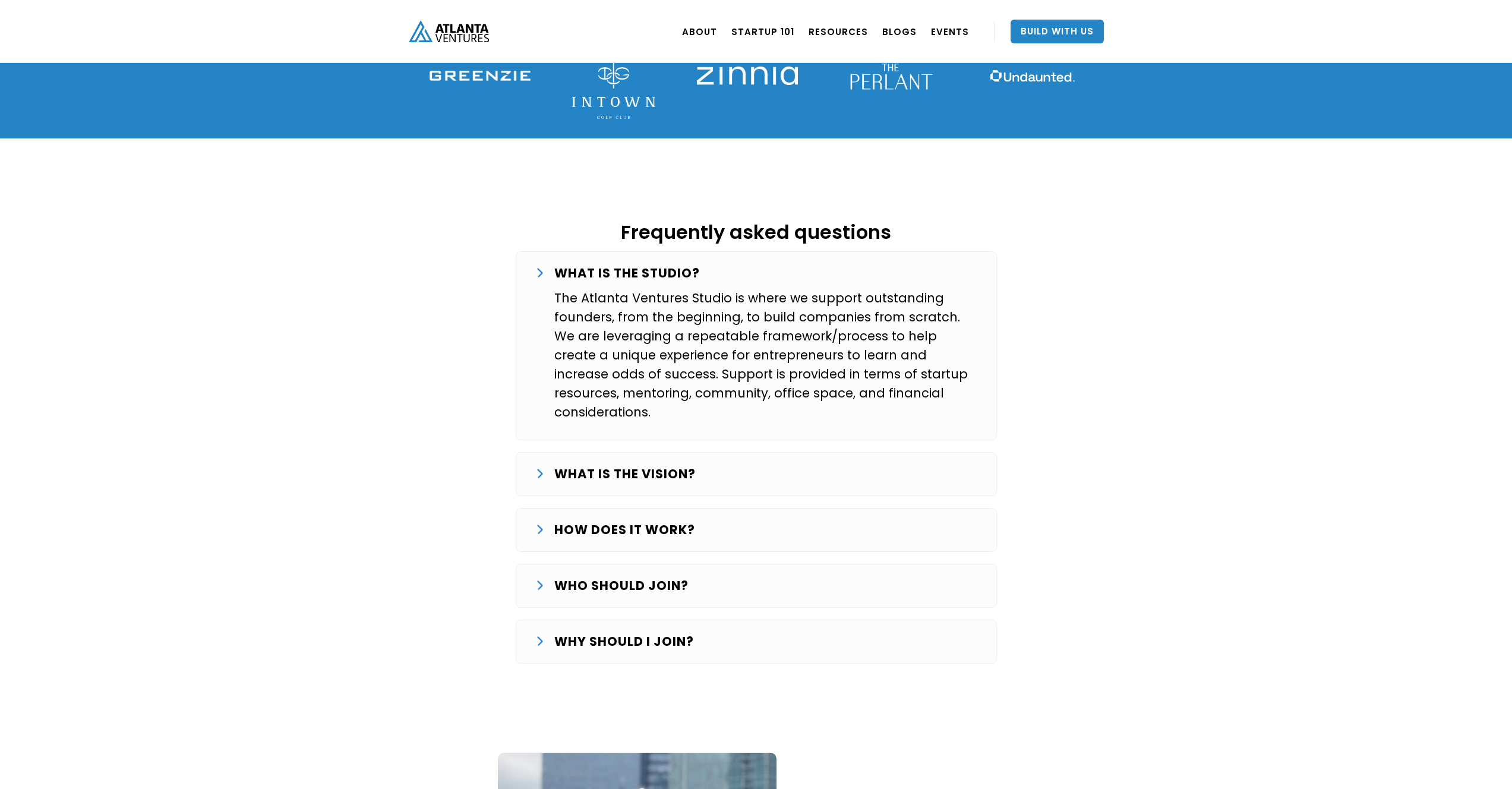
scroll to position [1820, 0]
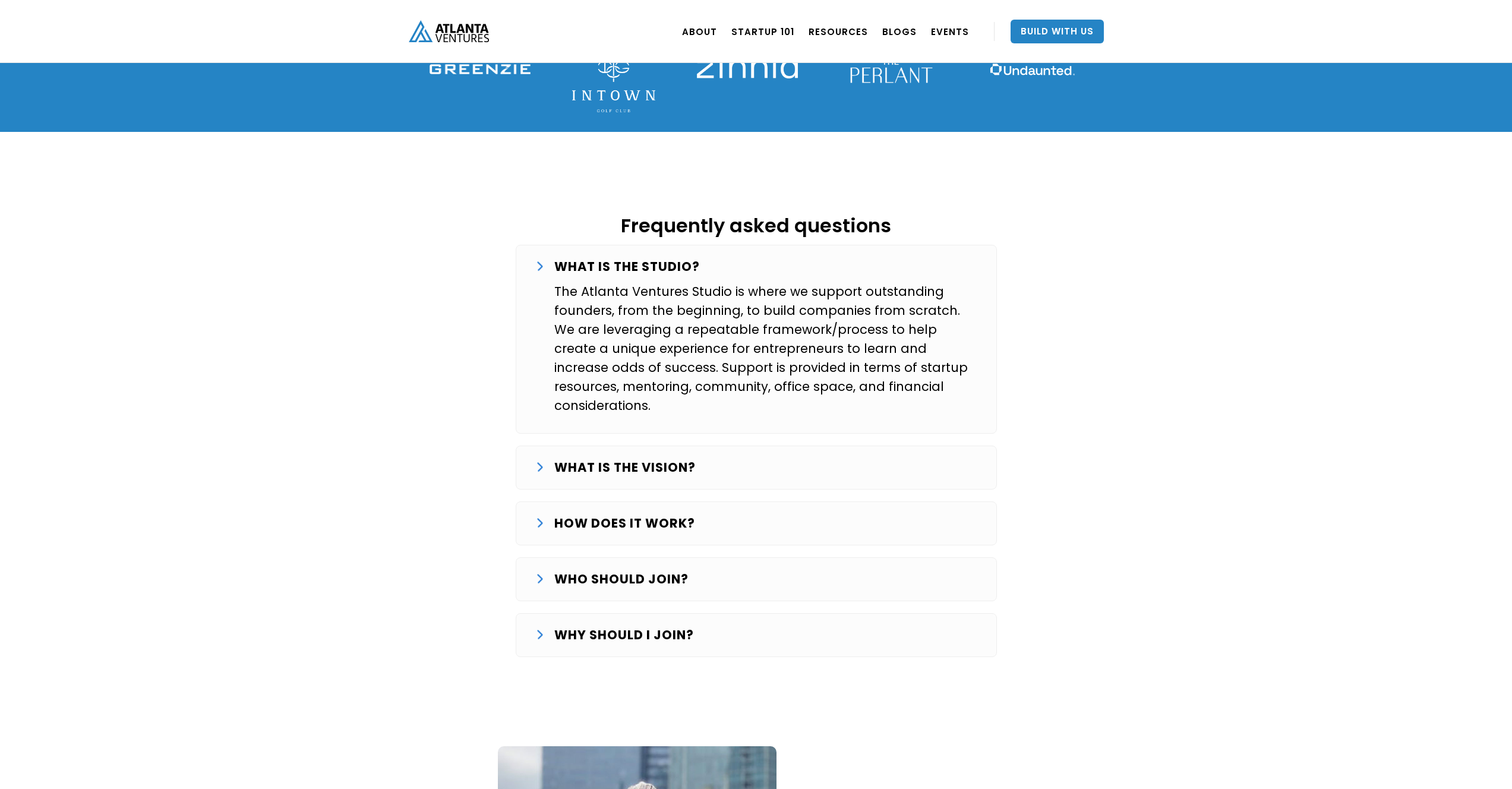
click at [669, 459] on strong "WHAT IS THE VISION?" at bounding box center [625, 467] width 141 height 17
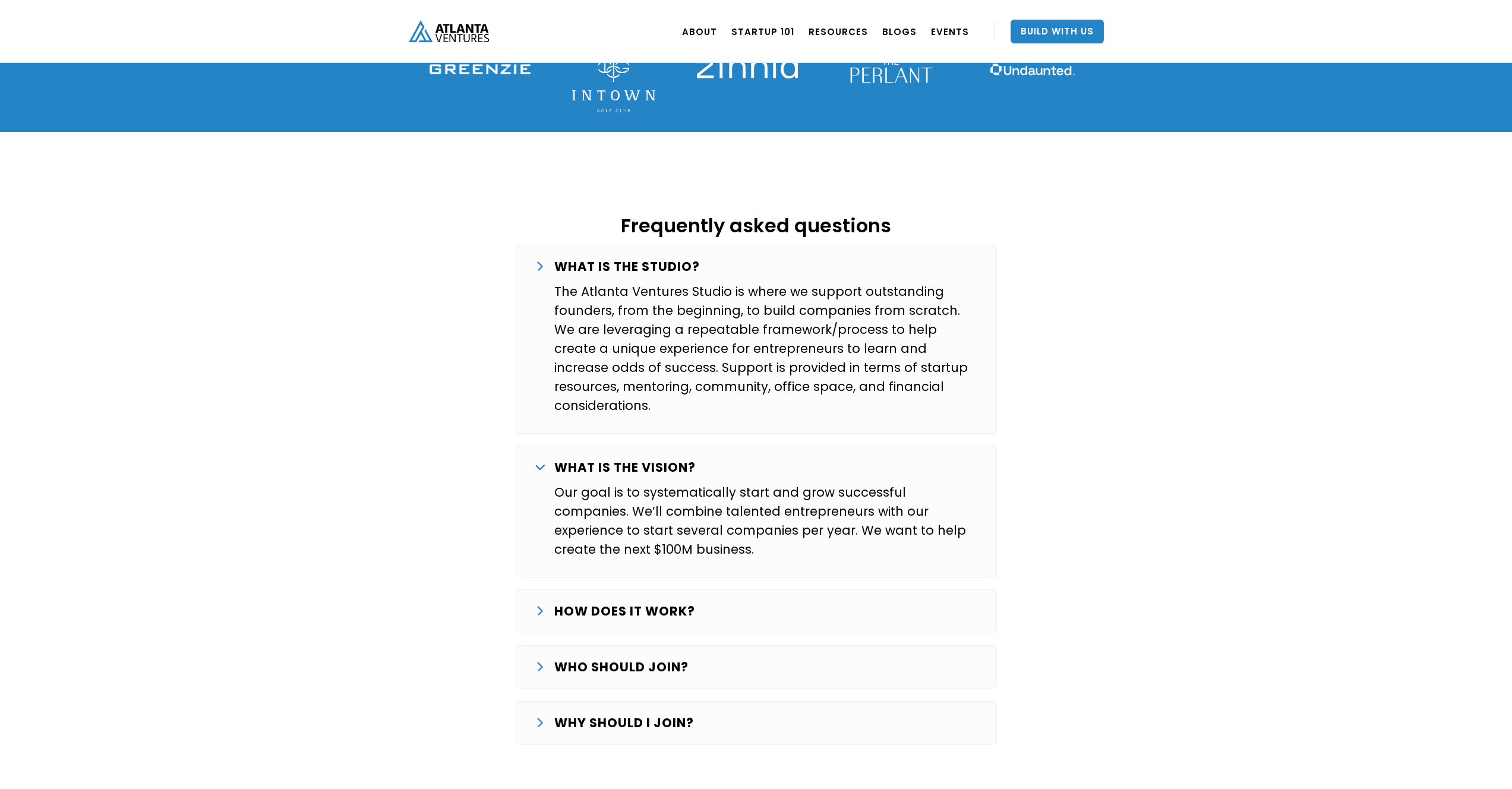
click at [622, 459] on strong "WHAT IS THE VISION?" at bounding box center [625, 467] width 141 height 17
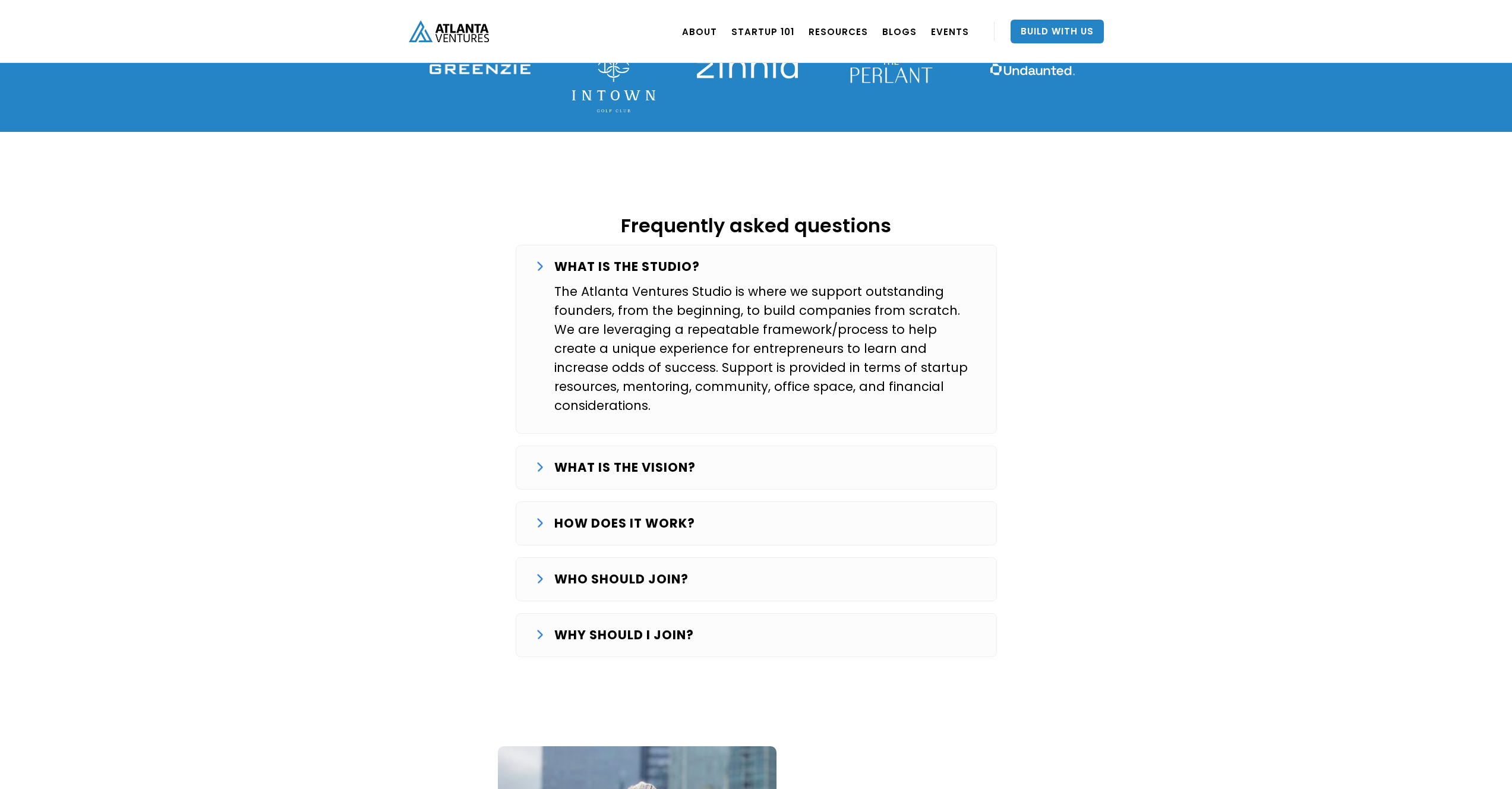
click at [655, 502] on div "HOW DOES IT WORK? The Studio journey starts with finding and validating an idea…" at bounding box center [756, 524] width 481 height 44
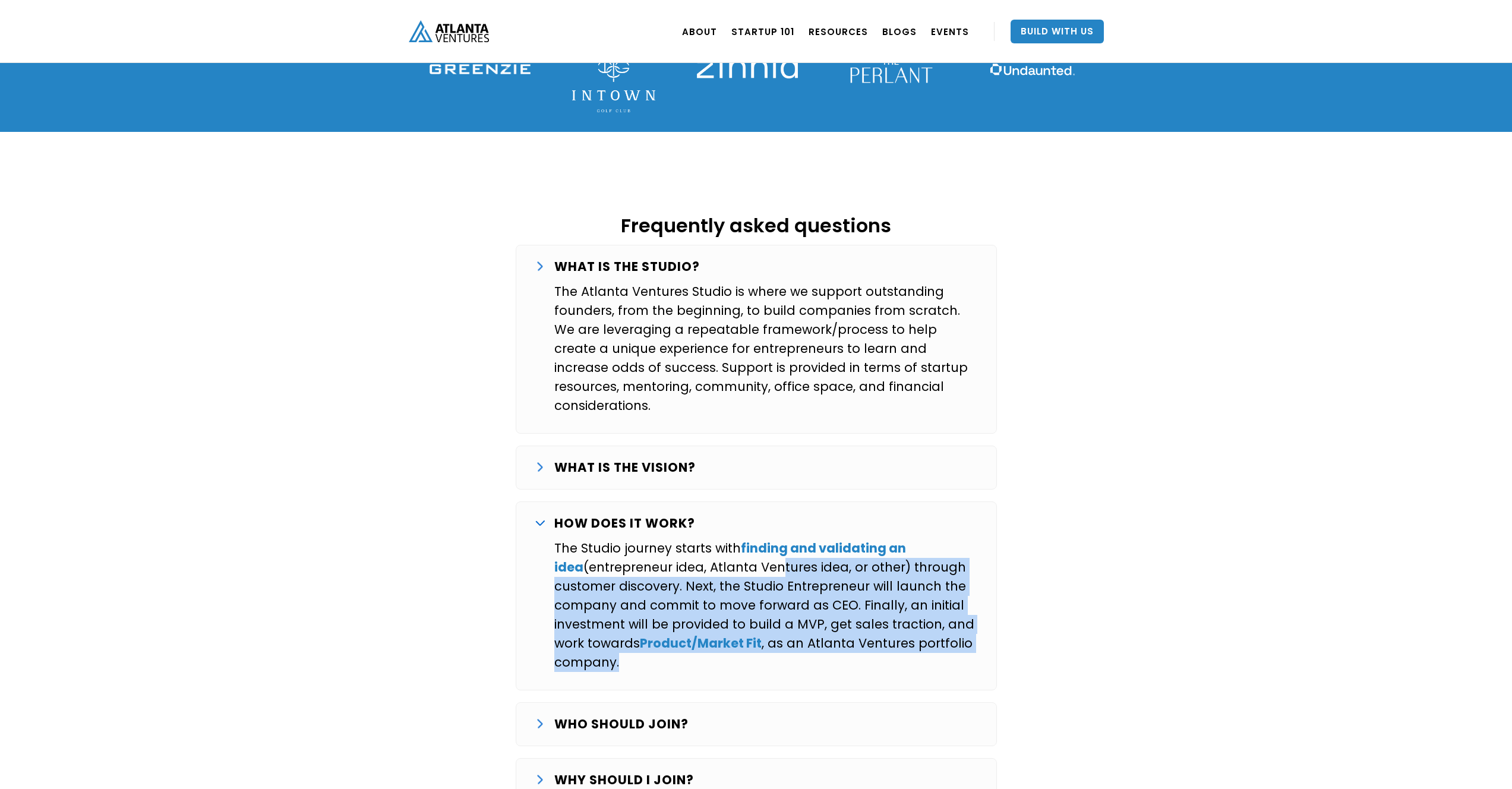
drag, startPoint x: 765, startPoint y: 513, endPoint x: 907, endPoint y: 616, distance: 175.4
click at [908, 616] on p "The Studio journey starts with finding and validating an idea (entrepreneur ide…" at bounding box center [766, 605] width 423 height 133
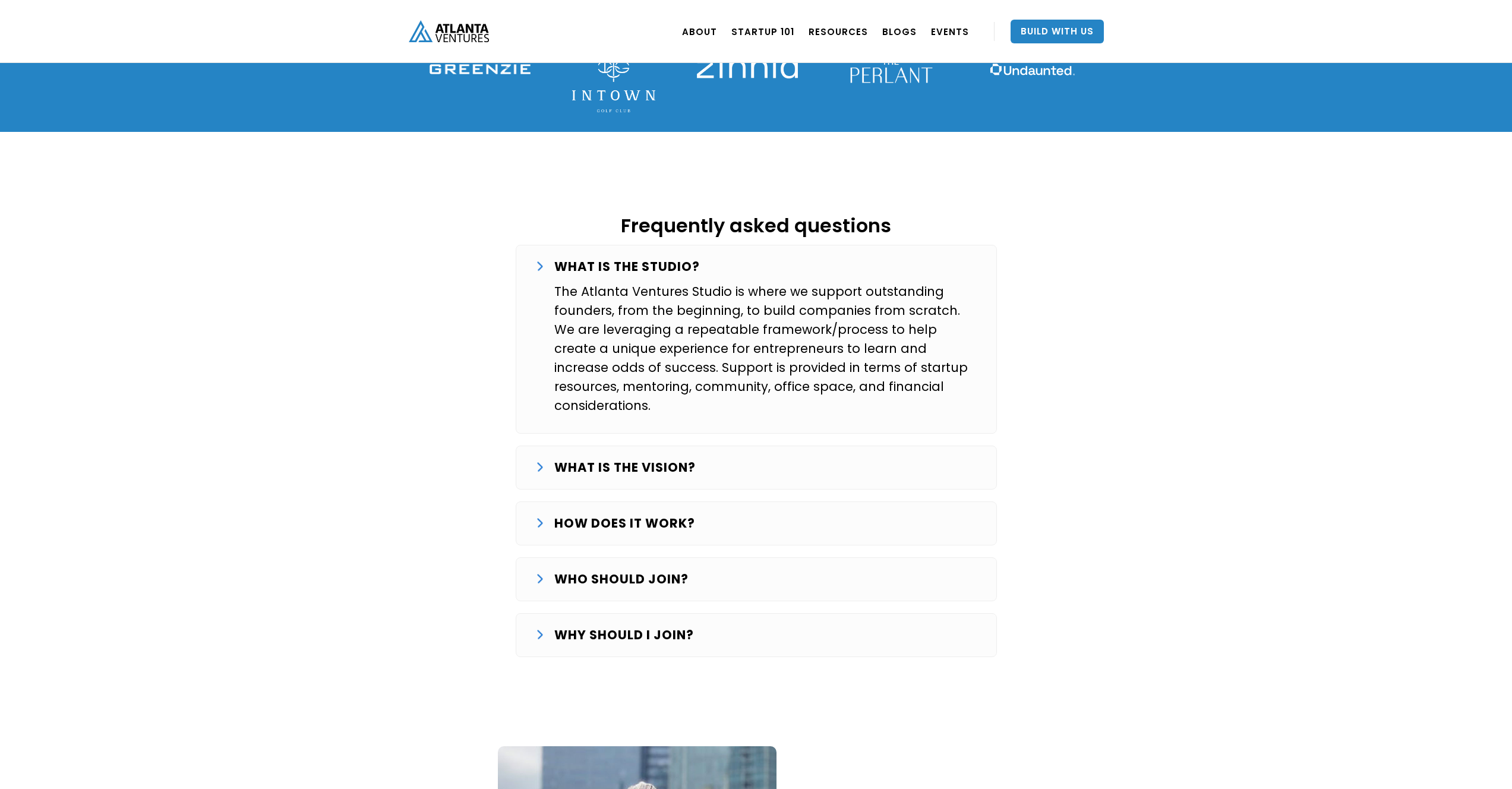
click at [667, 502] on div "HOW DOES IT WORK? The Studio journey starts with finding and validating an idea…" at bounding box center [756, 524] width 481 height 44
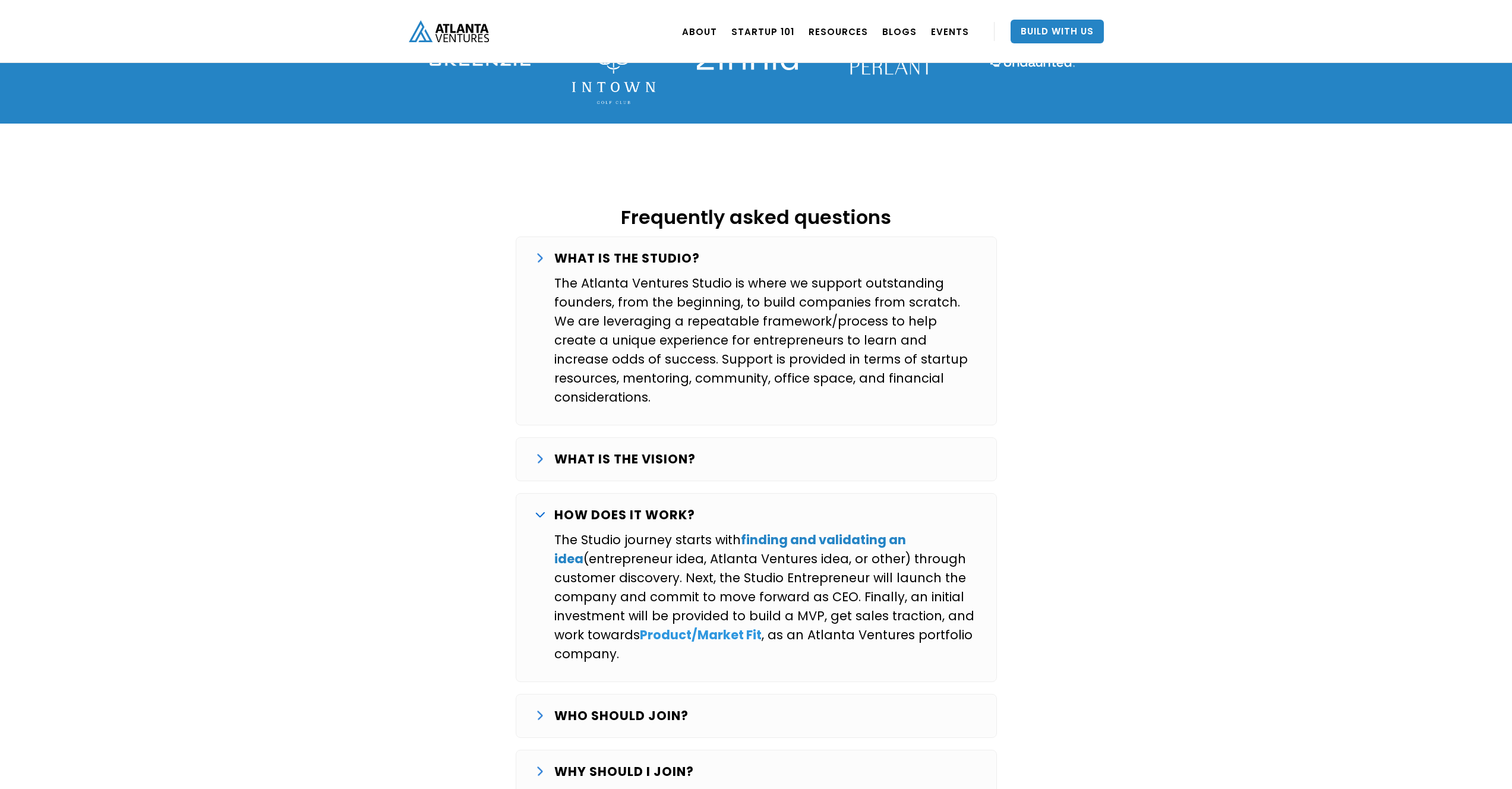
scroll to position [1896, 0]
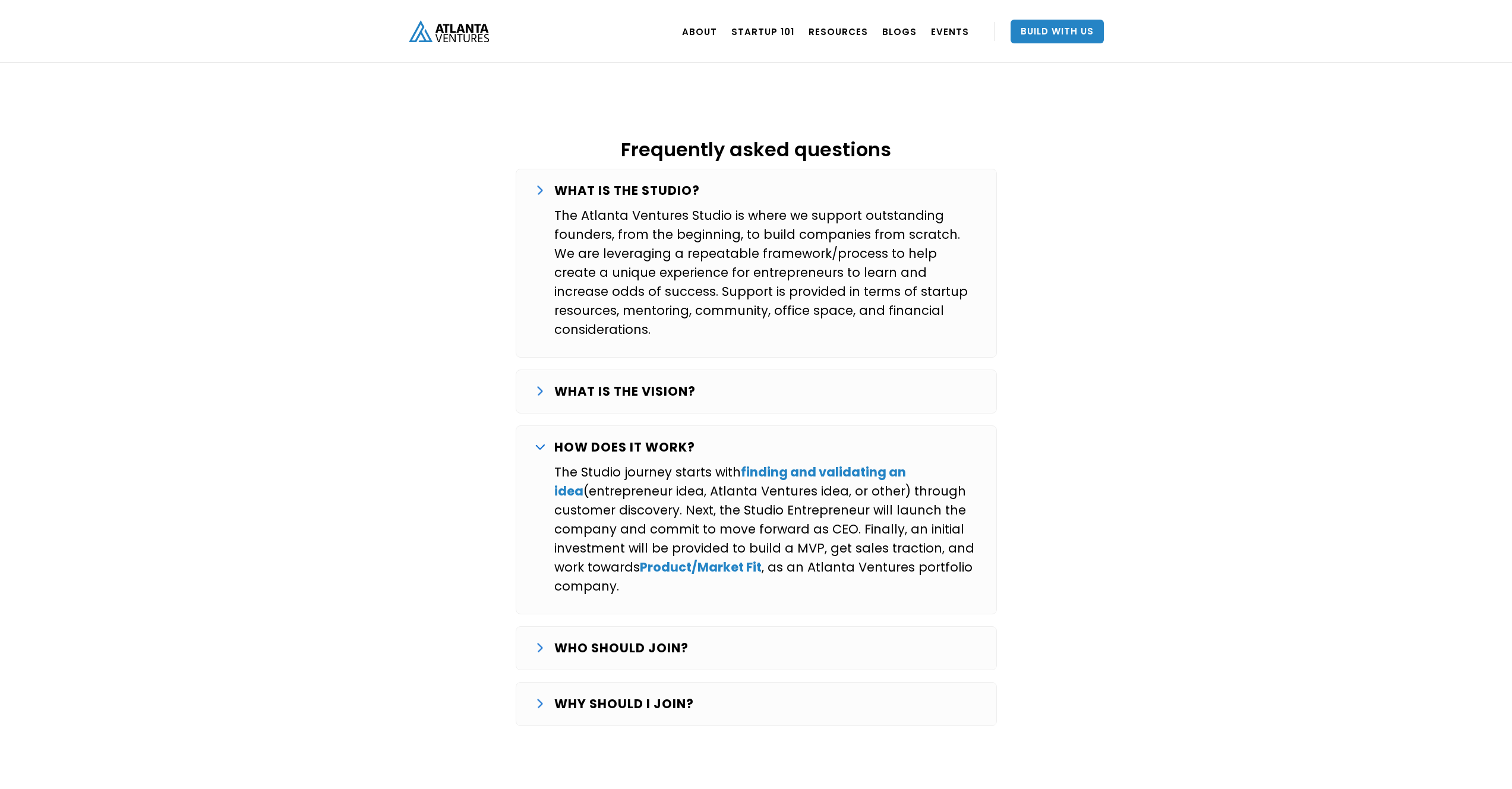
click at [616, 639] on p "WHO SHOULD JOIN?" at bounding box center [621, 648] width 135 height 19
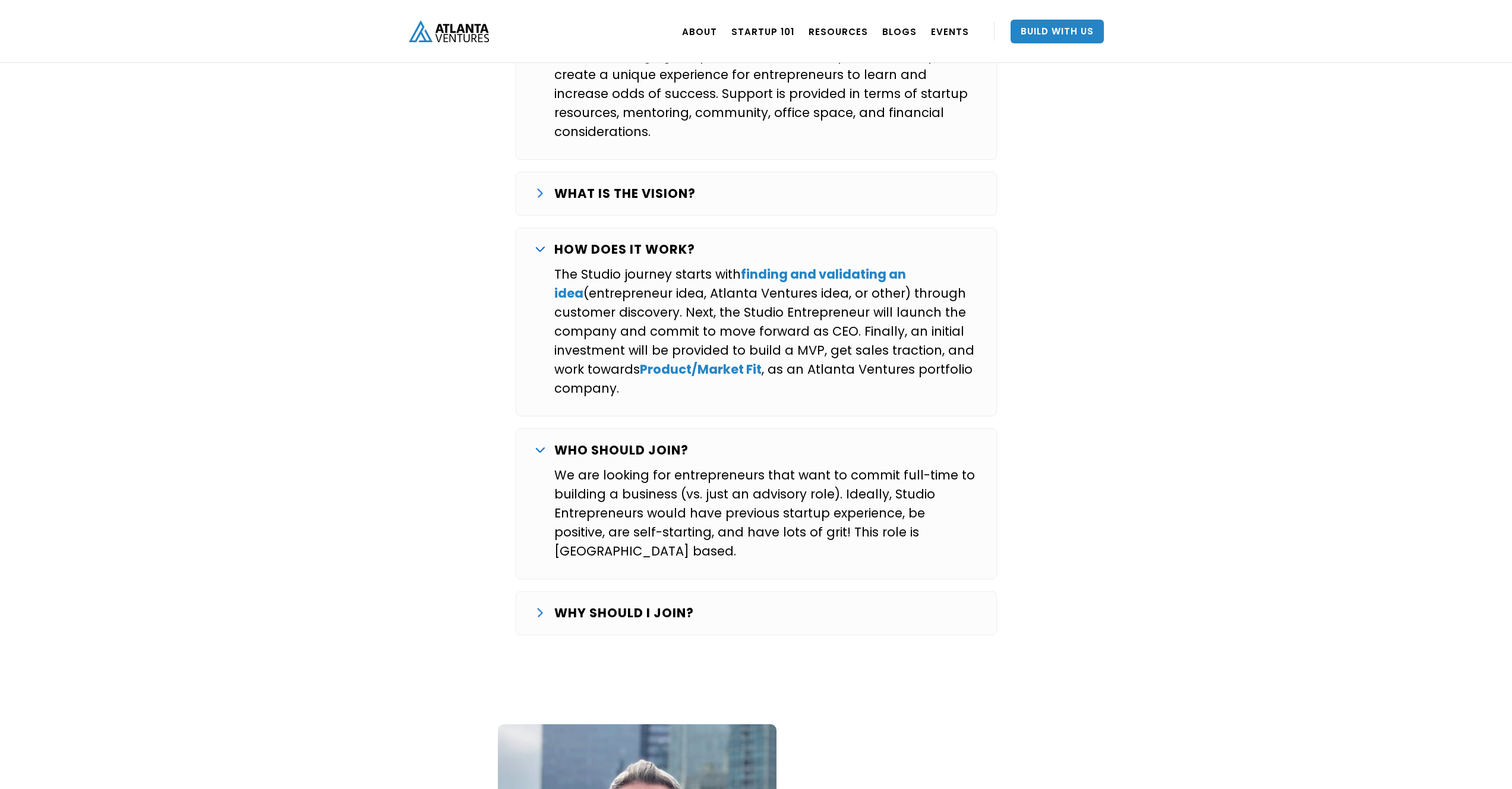
scroll to position [2147, 0]
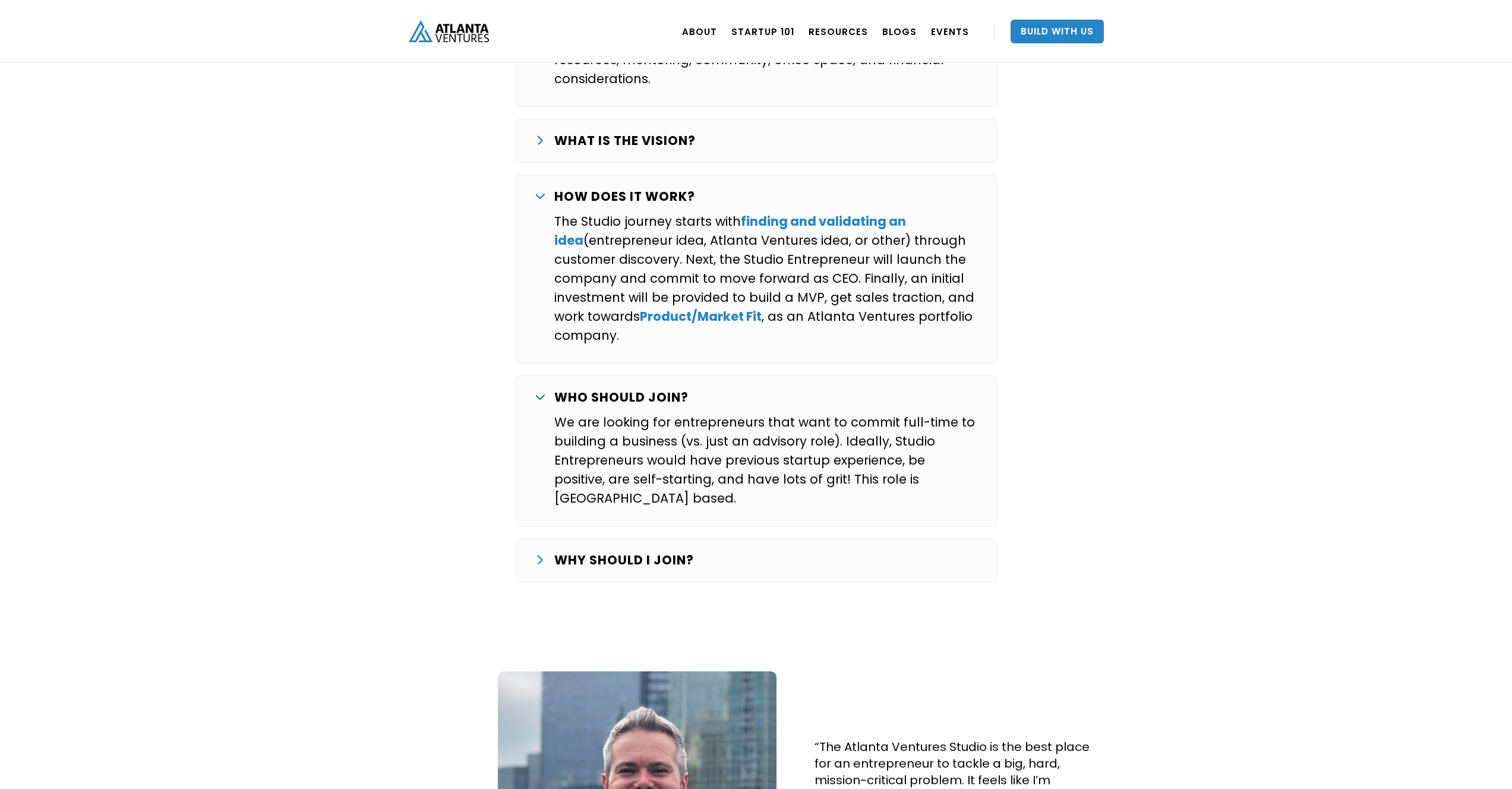
click at [594, 539] on div "WHY SHOULD I JOIN? Over the last several years we’ve worked with a number of ex…" at bounding box center [756, 561] width 481 height 44
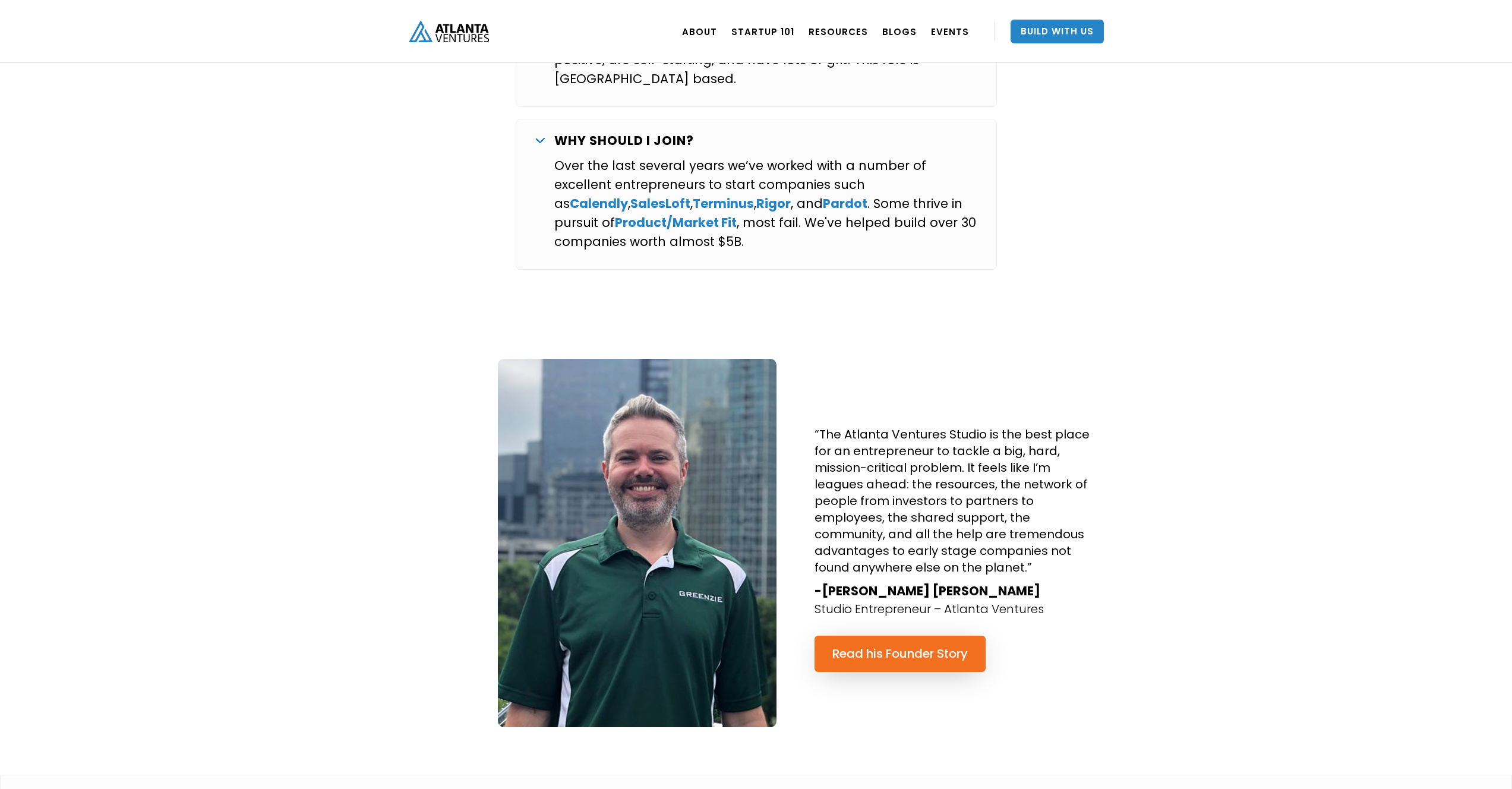
scroll to position [2567, 0]
click at [887, 636] on link "Read his Founder Story" at bounding box center [900, 654] width 171 height 36
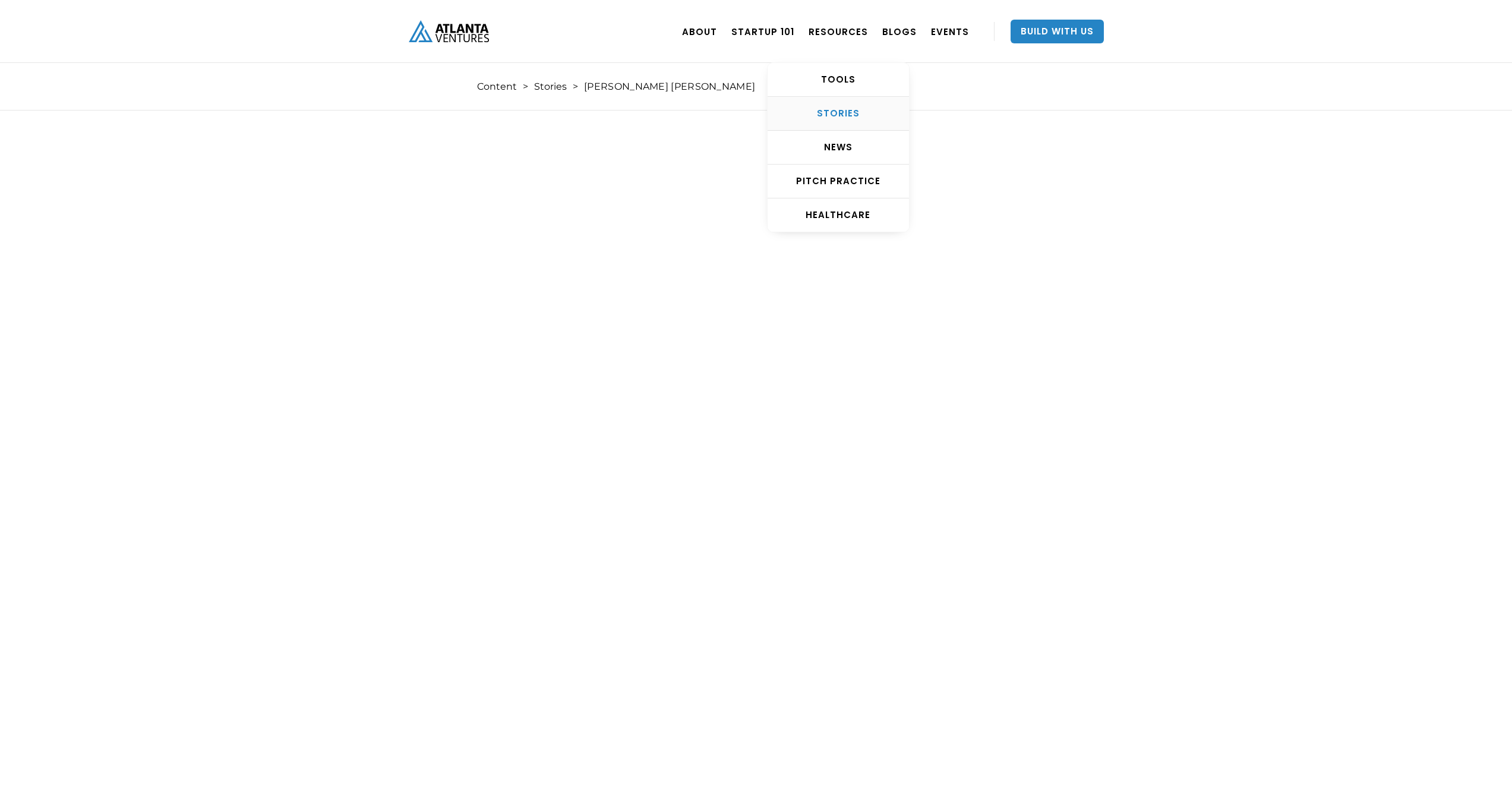
click at [843, 113] on div "STORIES" at bounding box center [838, 113] width 141 height 12
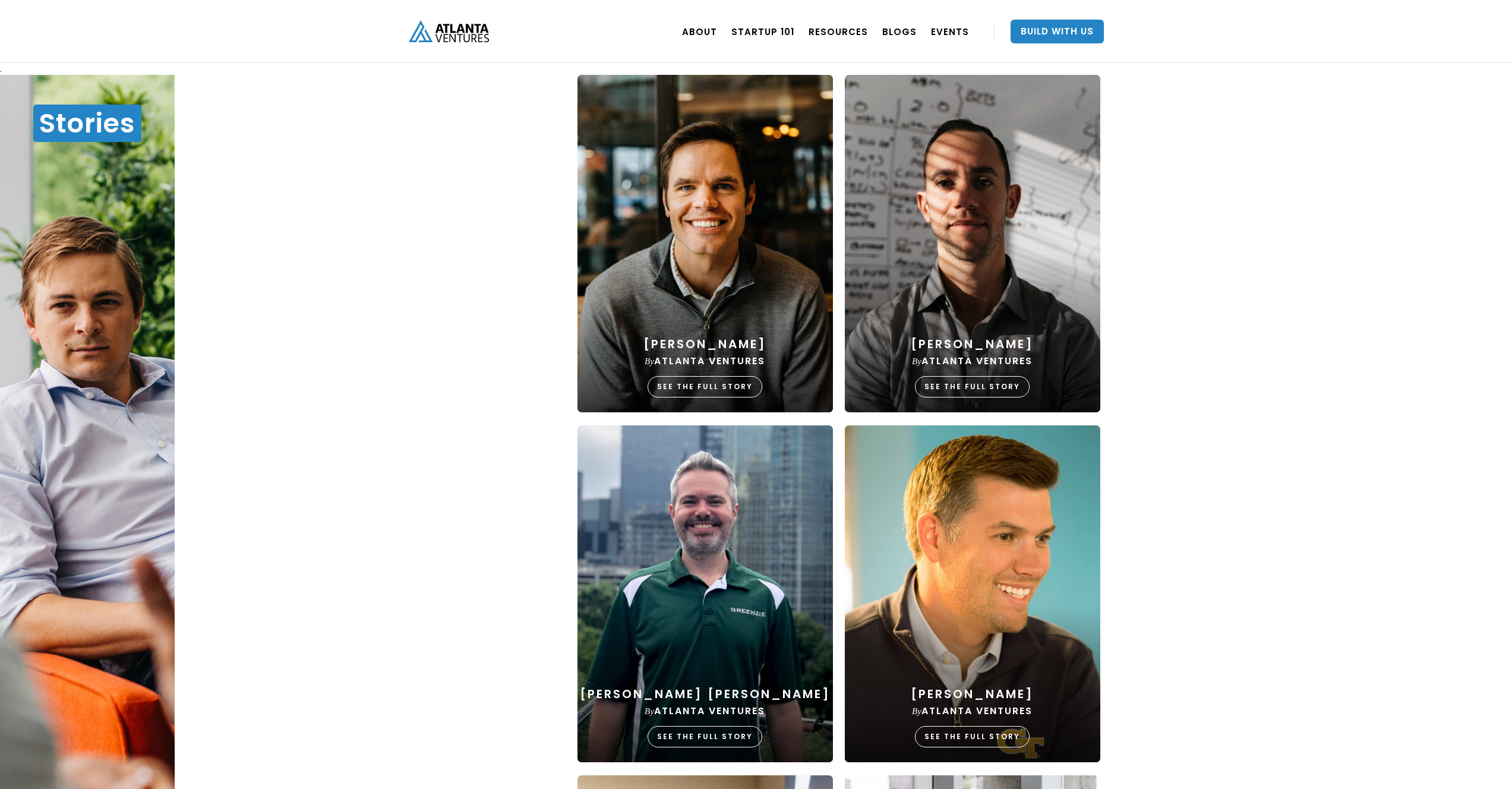
scroll to position [404, 0]
click at [706, 386] on div "SEE THE FULL STORY" at bounding box center [705, 388] width 115 height 21
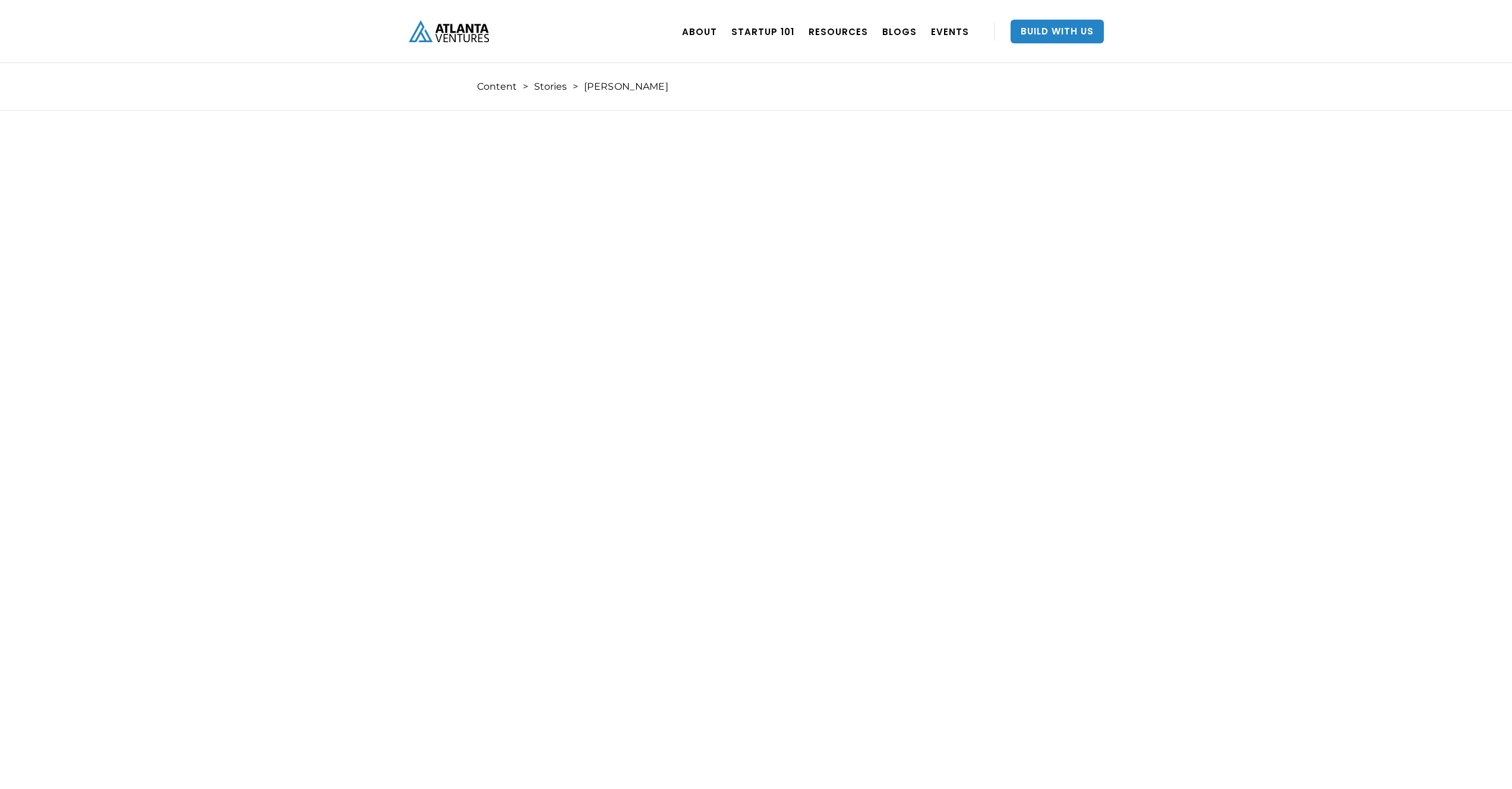
scroll to position [7, 0]
